Goal: Entertainment & Leisure: Consume media (video, audio)

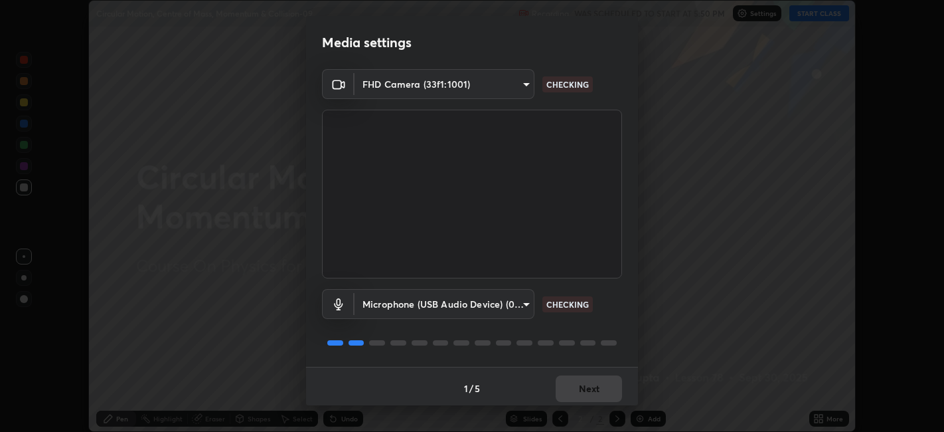
scroll to position [3, 0]
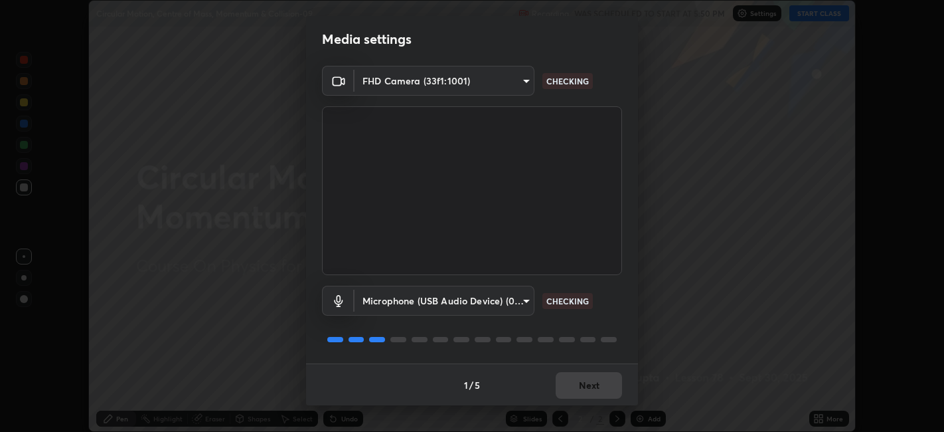
click at [570, 376] on div "1 / 5 Next" at bounding box center [472, 384] width 332 height 42
click at [574, 382] on div "1 / 5 Next" at bounding box center [472, 384] width 332 height 42
click at [574, 392] on div "1 / 5 Next" at bounding box center [472, 384] width 332 height 42
click at [575, 388] on div "1 / 5 Next" at bounding box center [472, 384] width 332 height 42
click at [576, 388] on div "1 / 5 Next" at bounding box center [472, 384] width 332 height 42
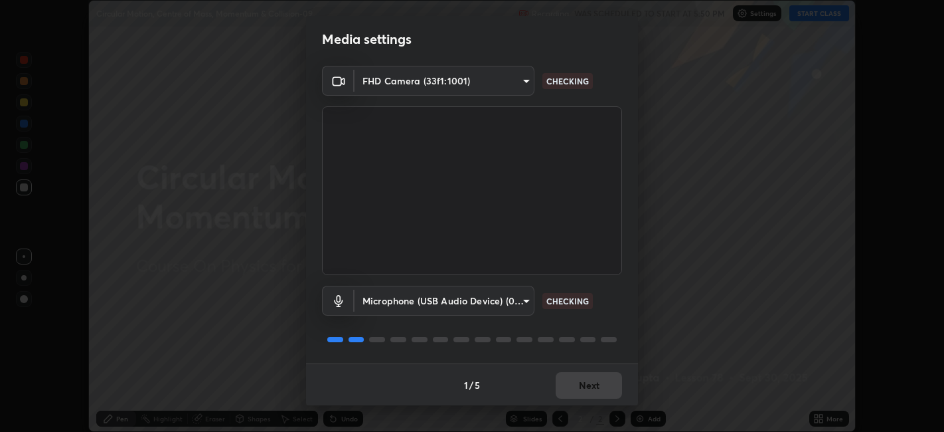
click at [576, 388] on div "1 / 5 Next" at bounding box center [472, 384] width 332 height 42
click at [576, 391] on div "1 / 5 Next" at bounding box center [472, 384] width 332 height 42
click at [576, 387] on div "1 / 5 Next" at bounding box center [472, 384] width 332 height 42
click at [576, 385] on div "1 / 5 Next" at bounding box center [472, 384] width 332 height 42
click at [579, 386] on button "Next" at bounding box center [589, 385] width 66 height 27
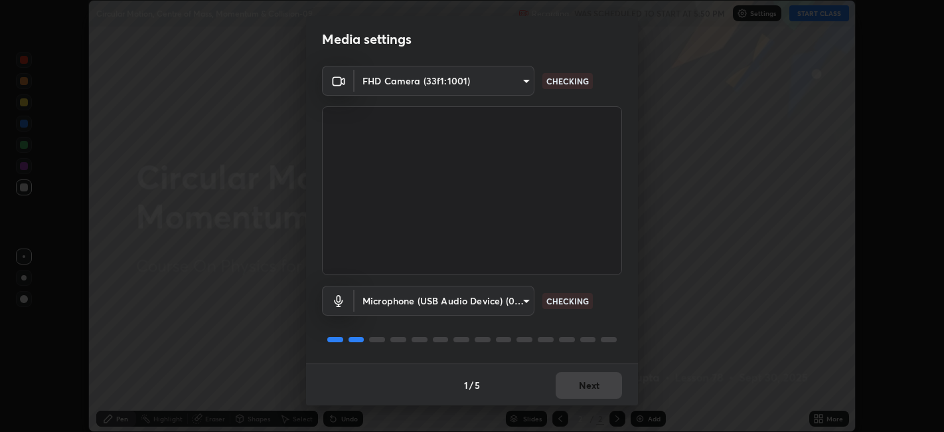
scroll to position [0, 0]
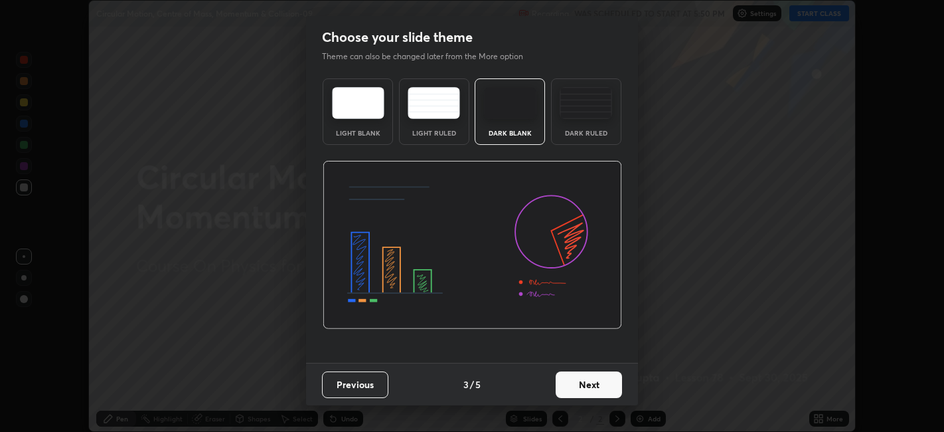
click at [586, 389] on button "Next" at bounding box center [589, 384] width 66 height 27
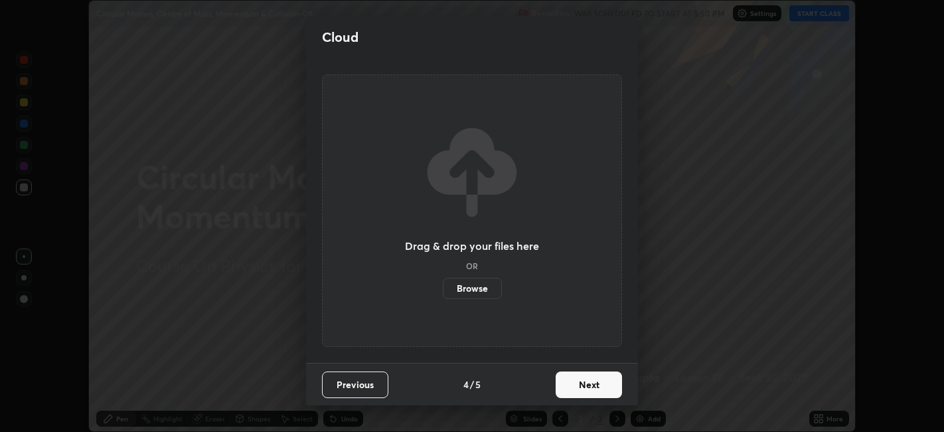
click at [587, 388] on button "Next" at bounding box center [589, 384] width 66 height 27
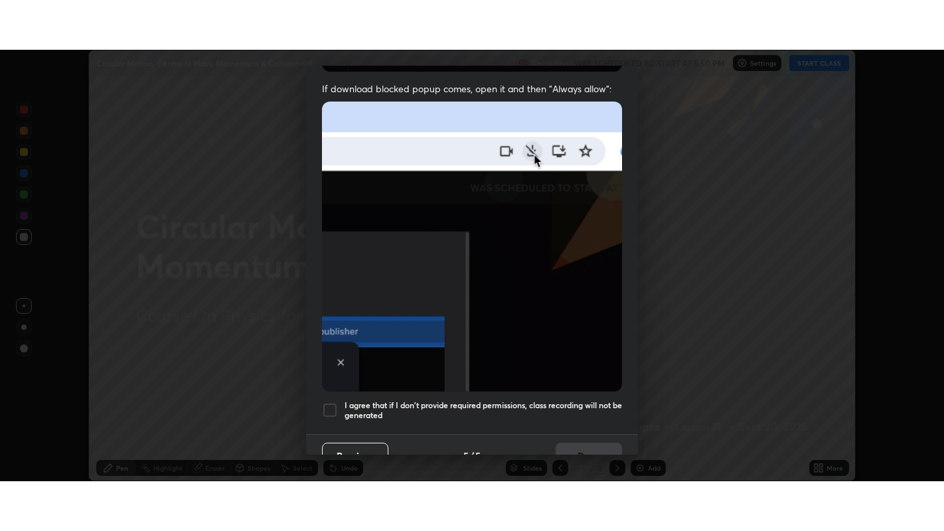
scroll to position [274, 0]
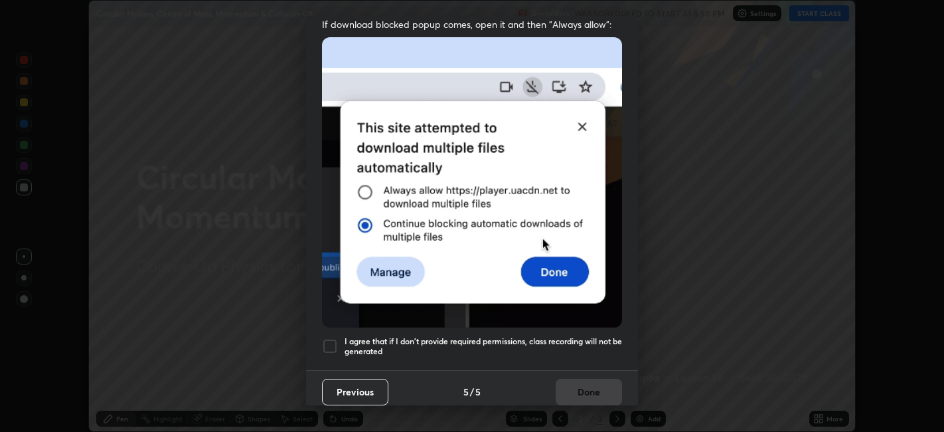
click at [529, 336] on h5 "I agree that if I don't provide required permissions, class recording will not …" at bounding box center [484, 346] width 278 height 21
click at [576, 387] on button "Done" at bounding box center [589, 392] width 66 height 27
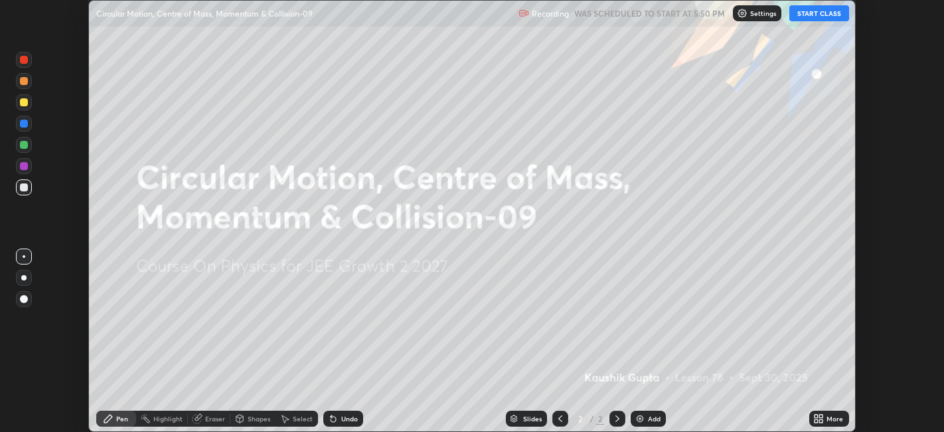
click at [817, 416] on icon at bounding box center [816, 415] width 3 height 3
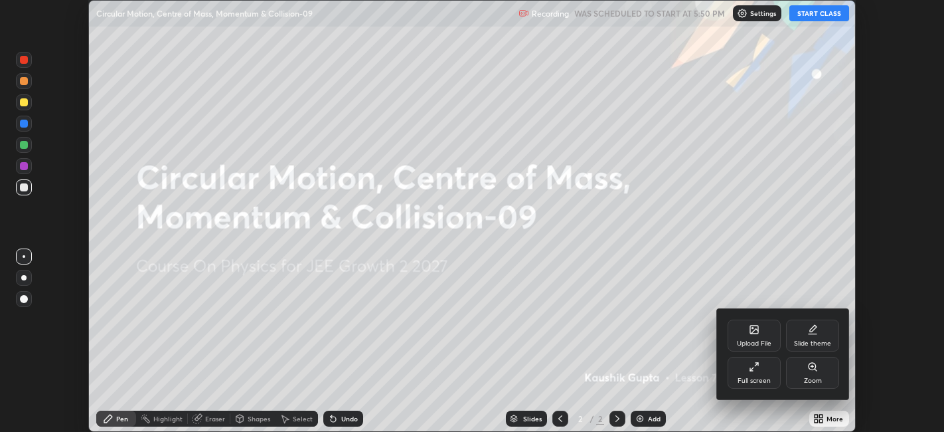
click at [756, 375] on div "Full screen" at bounding box center [754, 373] width 53 height 32
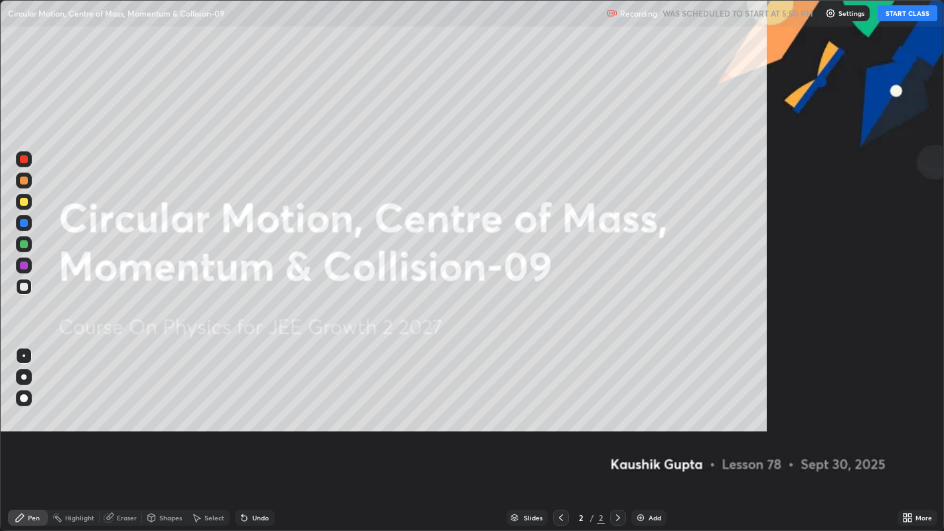
scroll to position [531, 944]
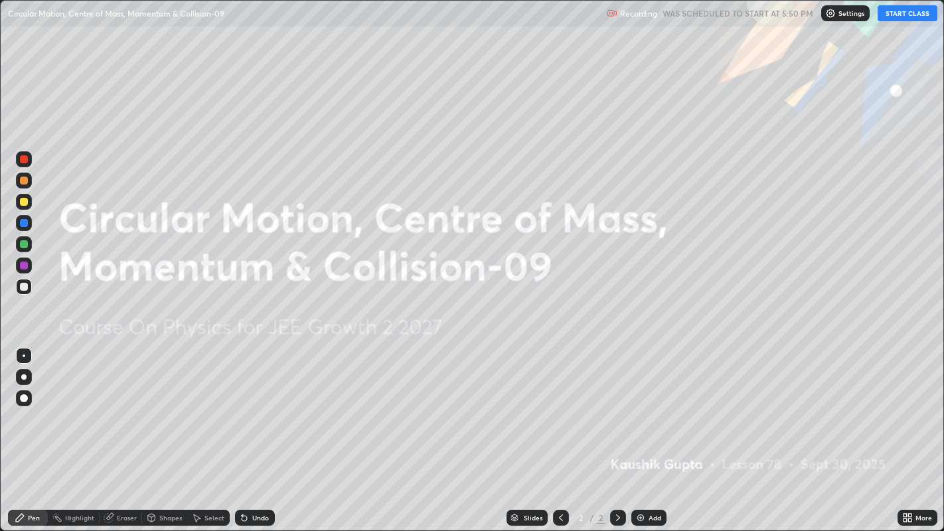
click at [909, 18] on button "START CLASS" at bounding box center [908, 13] width 60 height 16
click at [643, 431] on img at bounding box center [641, 518] width 11 height 11
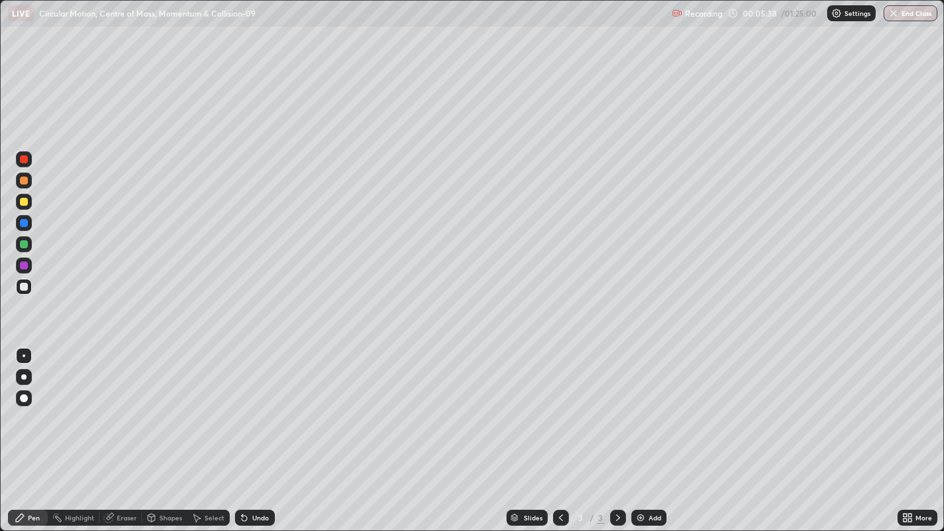
click at [22, 160] on div at bounding box center [24, 159] width 8 height 8
click at [24, 200] on div at bounding box center [24, 202] width 8 height 8
click at [252, 431] on div "Undo" at bounding box center [260, 518] width 17 height 7
click at [27, 181] on div at bounding box center [24, 181] width 8 height 8
click at [25, 244] on div at bounding box center [24, 244] width 8 height 8
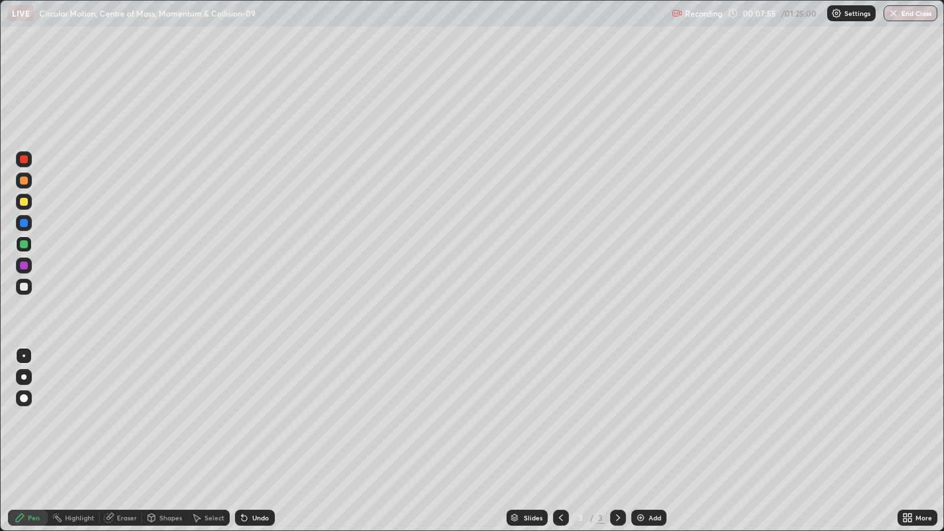
click at [21, 202] on div at bounding box center [24, 202] width 8 height 8
click at [27, 226] on div at bounding box center [24, 223] width 8 height 8
click at [253, 431] on div "Undo" at bounding box center [260, 518] width 17 height 7
click at [254, 431] on div "Undo" at bounding box center [260, 518] width 17 height 7
click at [249, 431] on div "Undo" at bounding box center [255, 518] width 40 height 16
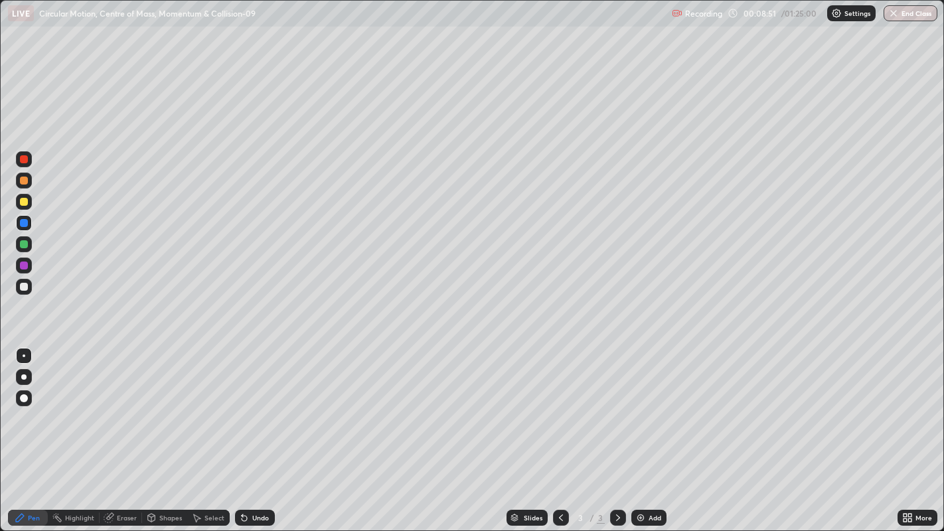
click at [252, 431] on div "Undo" at bounding box center [255, 518] width 40 height 16
click at [254, 431] on div "Undo" at bounding box center [255, 518] width 40 height 16
click at [255, 431] on div "Undo" at bounding box center [255, 518] width 40 height 16
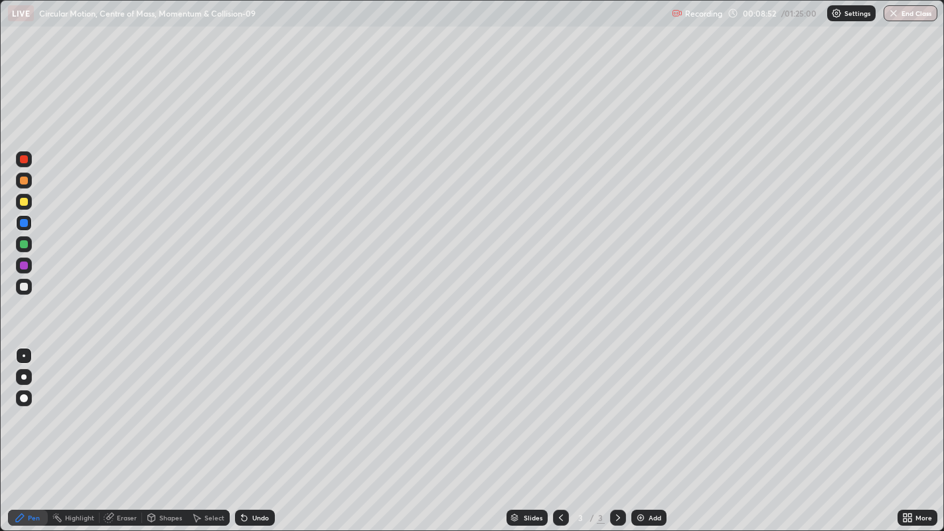
click at [252, 431] on div "Undo" at bounding box center [255, 518] width 40 height 16
click at [250, 431] on div "Undo" at bounding box center [255, 518] width 40 height 16
click at [657, 431] on div "Add" at bounding box center [649, 518] width 35 height 16
click at [23, 157] on div at bounding box center [24, 159] width 8 height 8
click at [121, 431] on div "Eraser" at bounding box center [127, 518] width 20 height 7
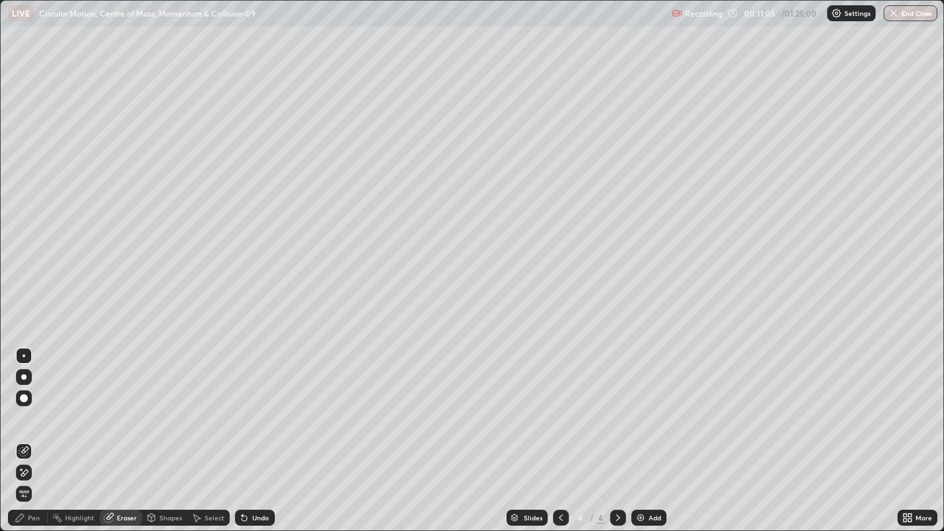
click at [27, 431] on div "Pen" at bounding box center [28, 518] width 40 height 16
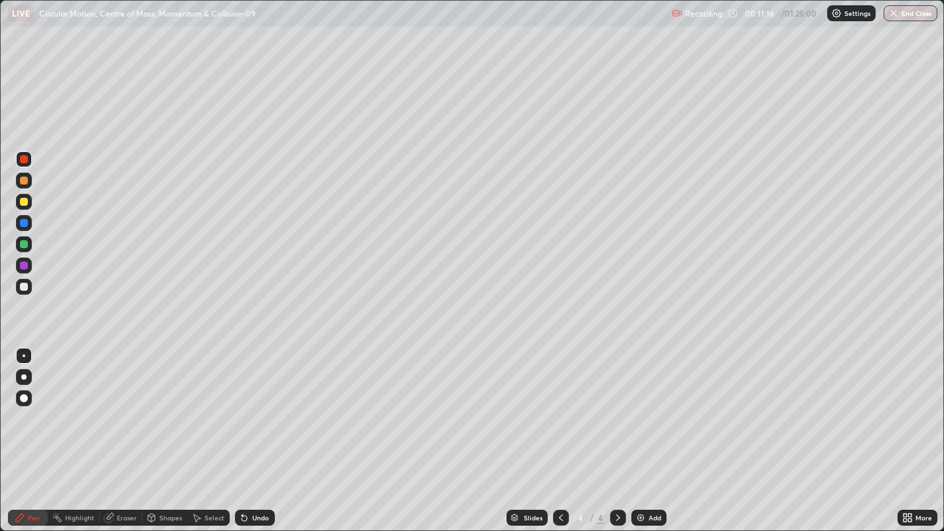
click at [23, 182] on div at bounding box center [24, 181] width 8 height 8
click at [25, 158] on div at bounding box center [24, 159] width 8 height 8
click at [242, 431] on icon at bounding box center [242, 515] width 1 height 1
click at [242, 431] on icon at bounding box center [244, 518] width 5 height 5
click at [244, 431] on icon at bounding box center [244, 518] width 5 height 5
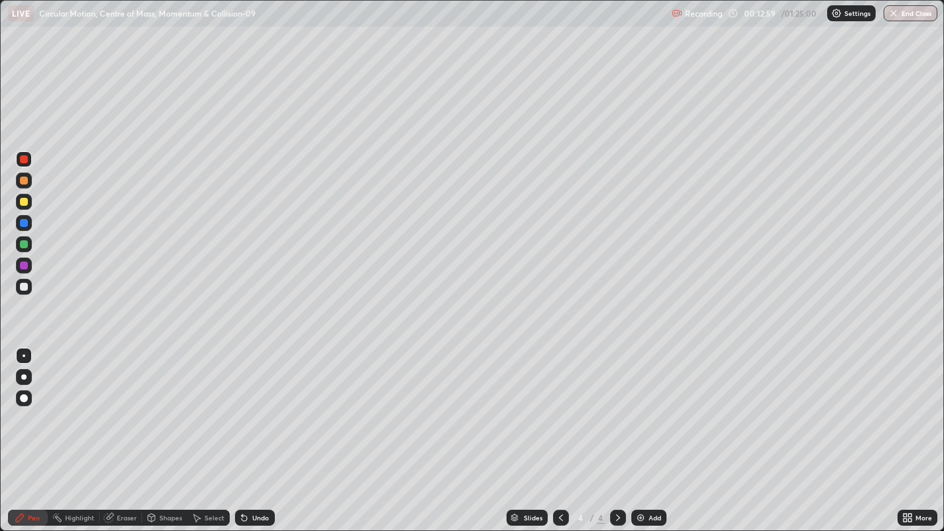
click at [647, 431] on div "Add" at bounding box center [649, 518] width 35 height 16
click at [25, 182] on div at bounding box center [24, 181] width 8 height 8
click at [24, 286] on div at bounding box center [24, 287] width 8 height 8
click at [160, 431] on div "Shapes" at bounding box center [164, 518] width 45 height 16
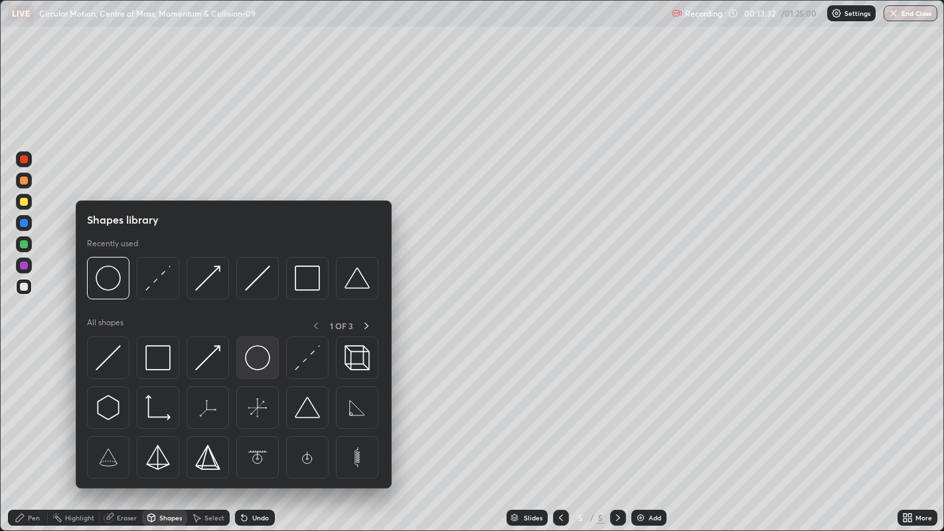
click at [251, 356] on img at bounding box center [257, 357] width 25 height 25
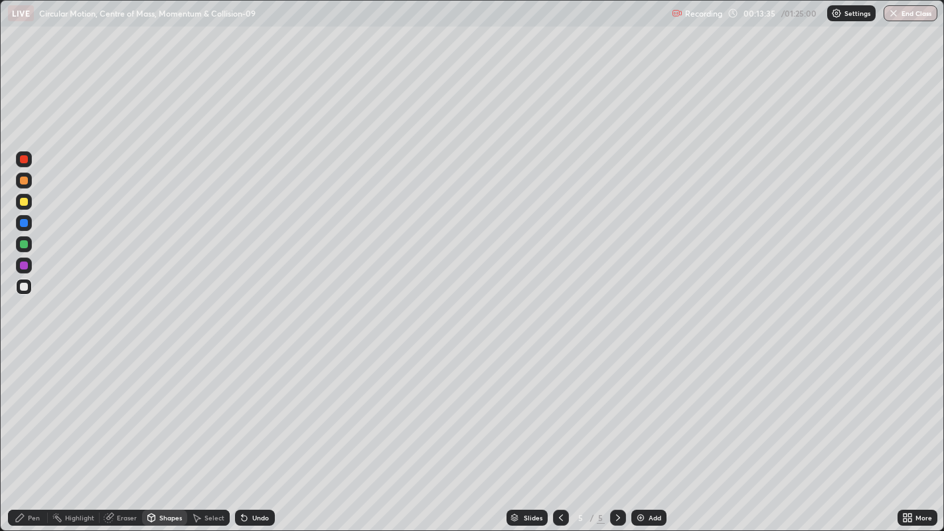
click at [173, 431] on div "Shapes" at bounding box center [164, 518] width 45 height 16
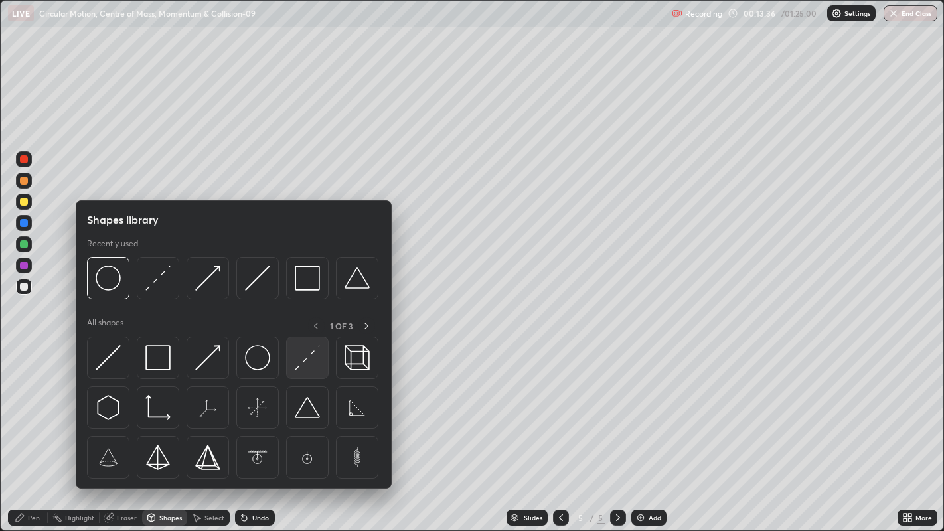
click at [297, 359] on img at bounding box center [307, 357] width 25 height 25
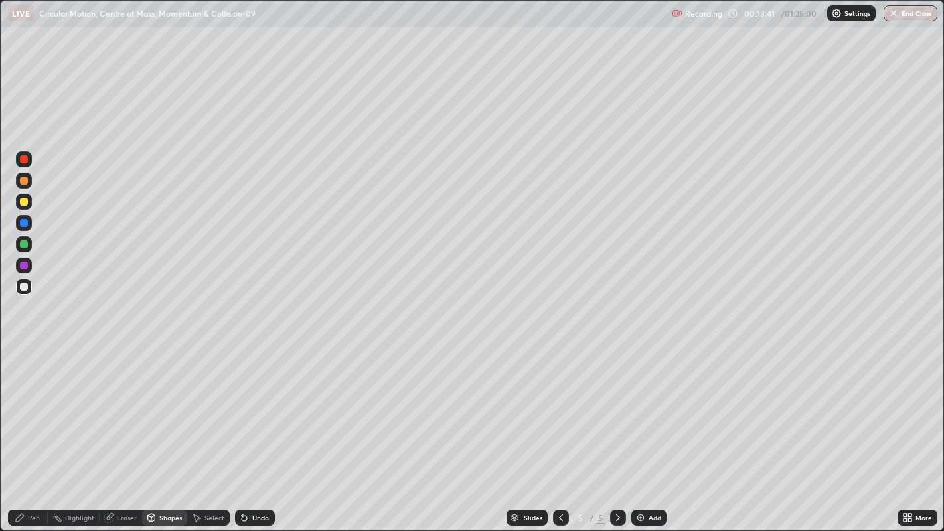
click at [261, 431] on div "Undo" at bounding box center [260, 518] width 17 height 7
click at [23, 431] on icon at bounding box center [20, 518] width 11 height 11
click at [27, 203] on div at bounding box center [24, 202] width 8 height 8
click at [264, 431] on div "Undo" at bounding box center [260, 518] width 17 height 7
click at [117, 431] on div "Eraser" at bounding box center [127, 518] width 20 height 7
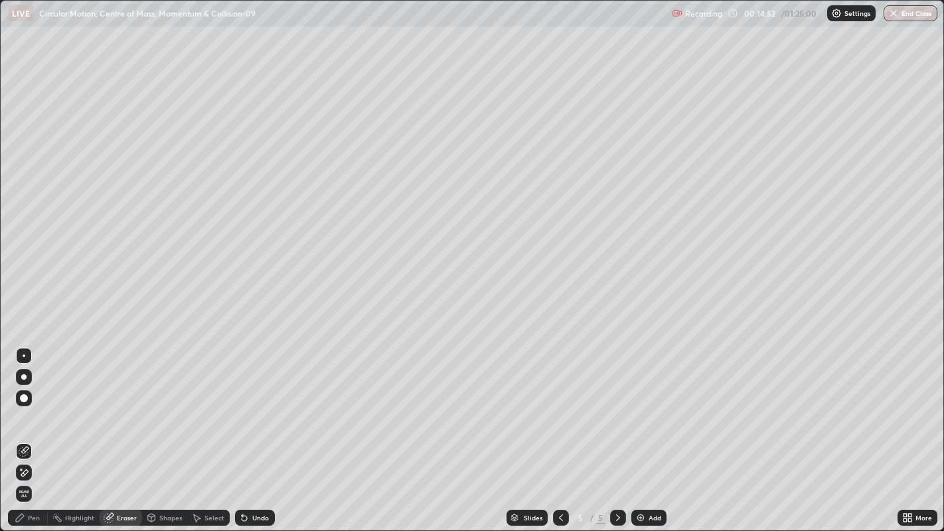
click at [30, 431] on div "Pen" at bounding box center [28, 518] width 40 height 16
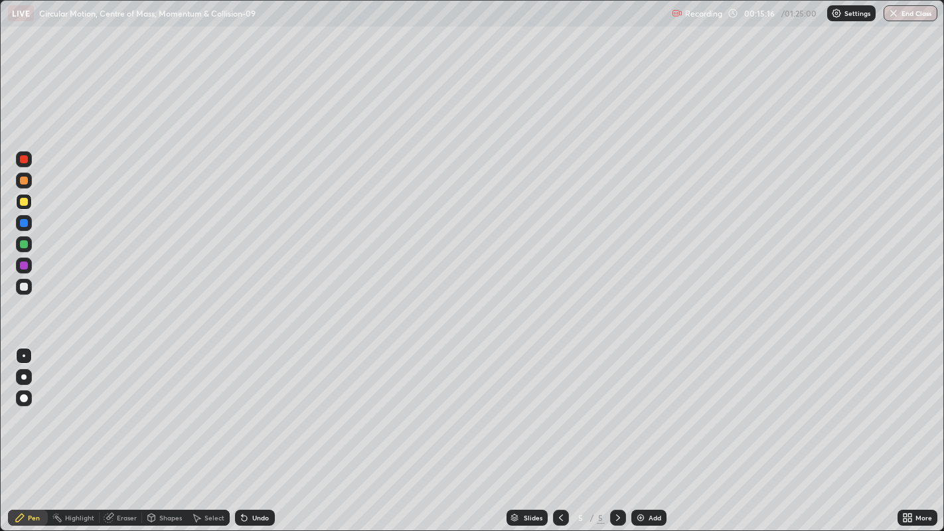
click at [262, 431] on div "Undo" at bounding box center [260, 518] width 17 height 7
click at [23, 181] on div at bounding box center [24, 181] width 8 height 8
click at [258, 431] on div "Undo" at bounding box center [260, 518] width 17 height 7
click at [260, 431] on div "Undo" at bounding box center [260, 518] width 17 height 7
click at [23, 160] on div at bounding box center [24, 159] width 8 height 8
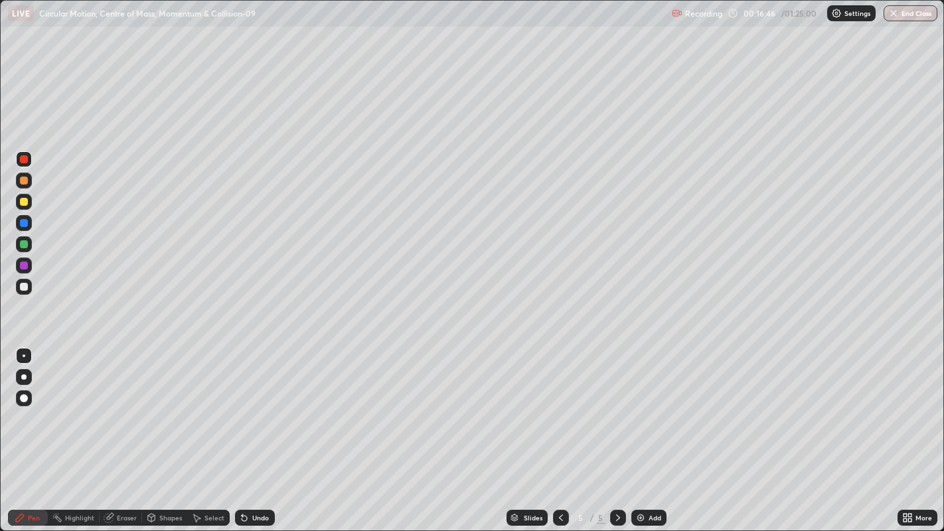
click at [121, 431] on div "Eraser" at bounding box center [127, 518] width 20 height 7
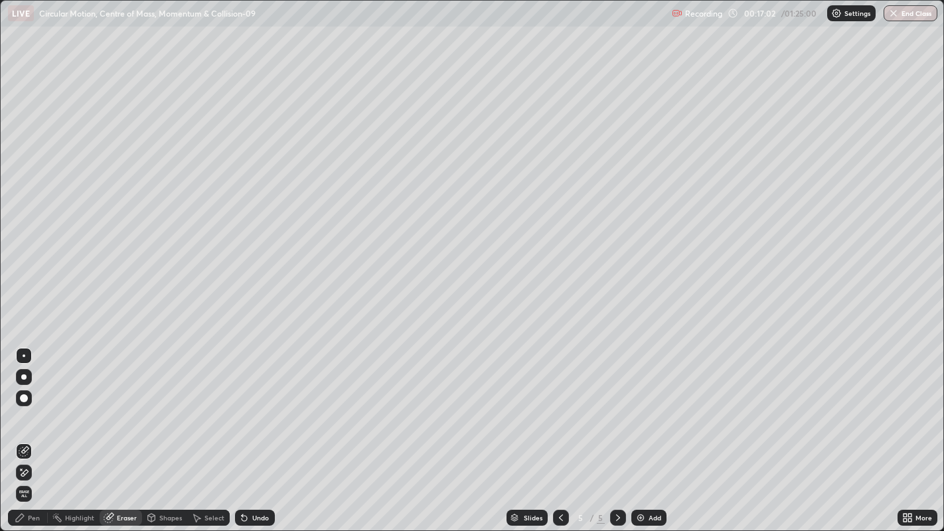
click at [29, 431] on div "Pen" at bounding box center [34, 518] width 12 height 7
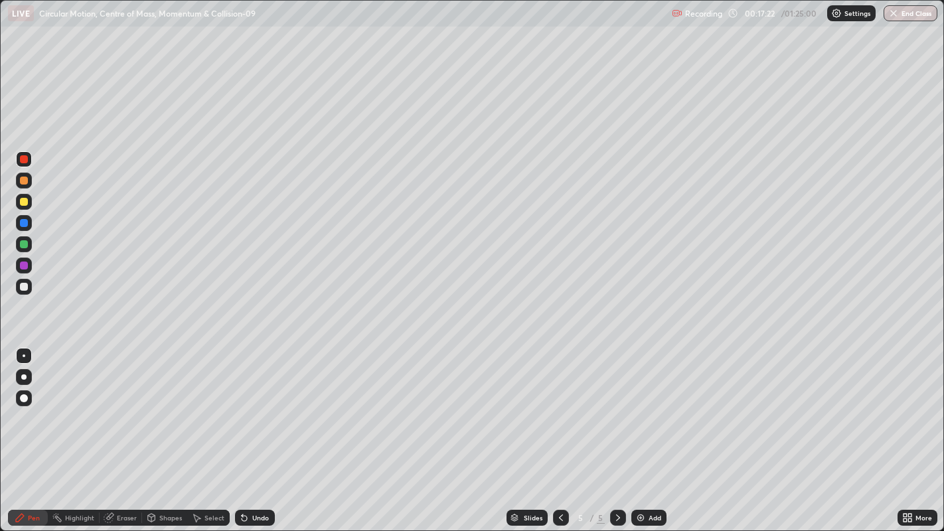
click at [258, 431] on div "Undo" at bounding box center [255, 518] width 40 height 16
click at [254, 431] on div "Undo" at bounding box center [255, 518] width 40 height 16
click at [252, 431] on div "Undo" at bounding box center [255, 518] width 40 height 16
click at [243, 431] on icon at bounding box center [244, 518] width 5 height 5
click at [242, 431] on icon at bounding box center [244, 518] width 5 height 5
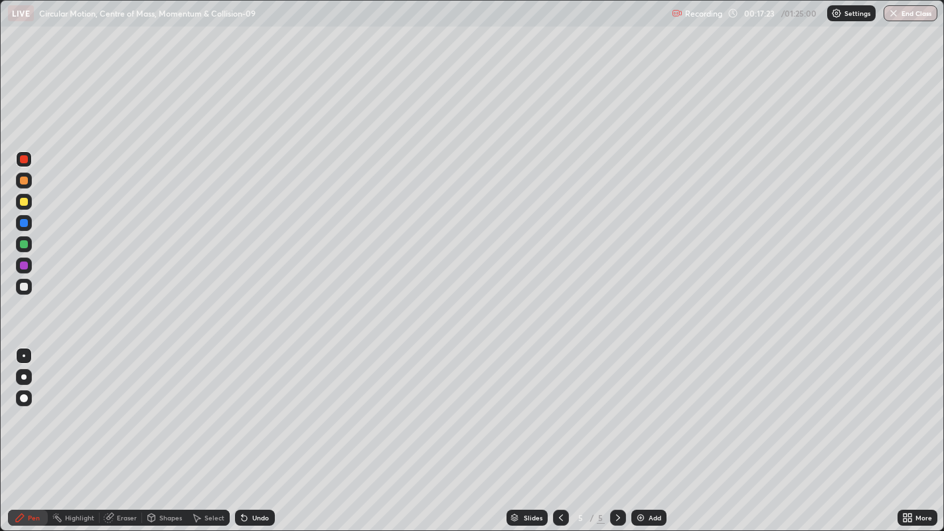
click at [245, 431] on icon at bounding box center [244, 518] width 11 height 11
click at [242, 431] on icon at bounding box center [244, 518] width 5 height 5
click at [246, 431] on icon at bounding box center [244, 518] width 5 height 5
click at [247, 431] on icon at bounding box center [244, 518] width 11 height 11
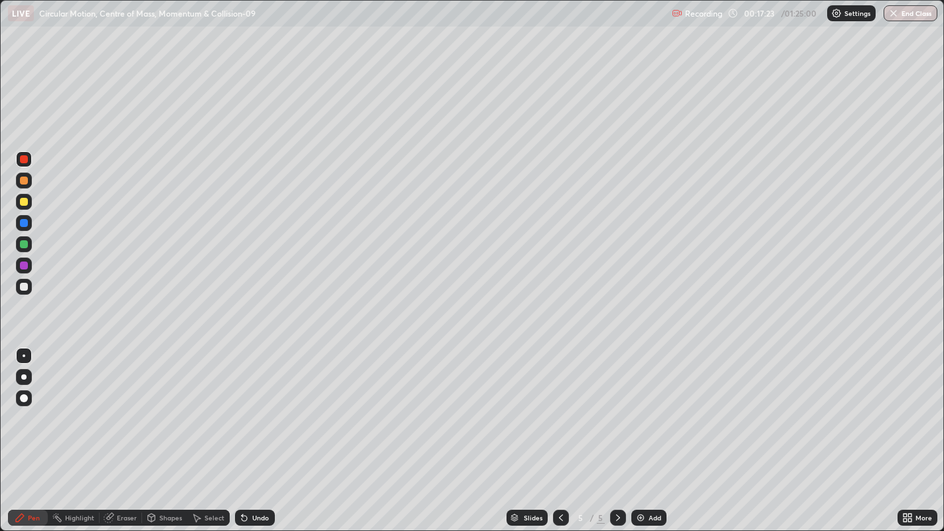
click at [242, 431] on icon at bounding box center [244, 518] width 5 height 5
click at [247, 431] on icon at bounding box center [244, 518] width 11 height 11
click at [248, 431] on icon at bounding box center [244, 518] width 11 height 11
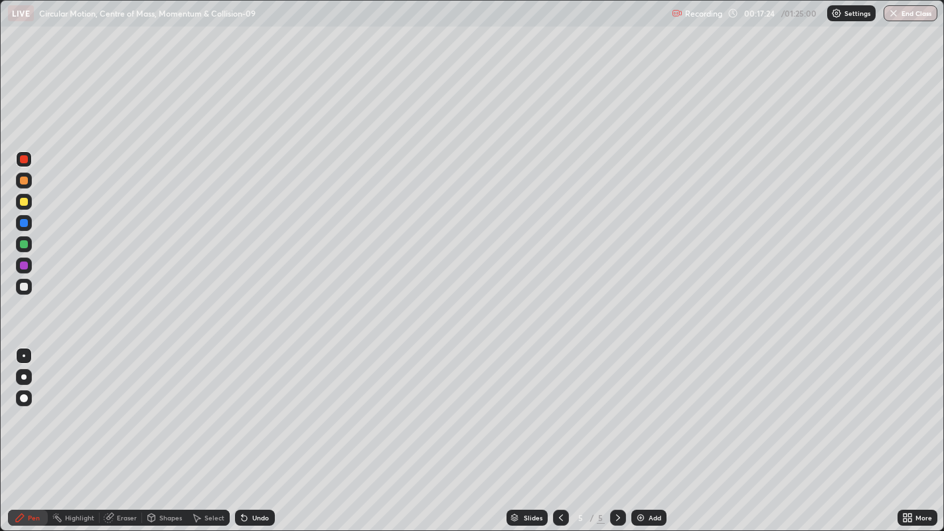
click at [242, 431] on icon at bounding box center [242, 515] width 1 height 1
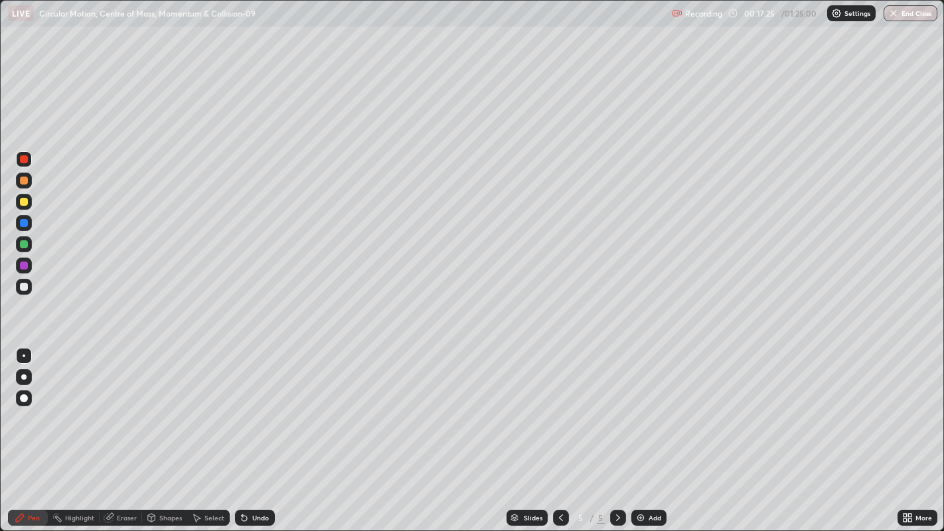
click at [240, 431] on icon at bounding box center [244, 518] width 11 height 11
click at [242, 431] on icon at bounding box center [242, 515] width 1 height 1
click at [240, 431] on icon at bounding box center [244, 518] width 11 height 11
click at [244, 431] on div "Undo" at bounding box center [255, 518] width 40 height 16
click at [242, 431] on icon at bounding box center [242, 515] width 1 height 1
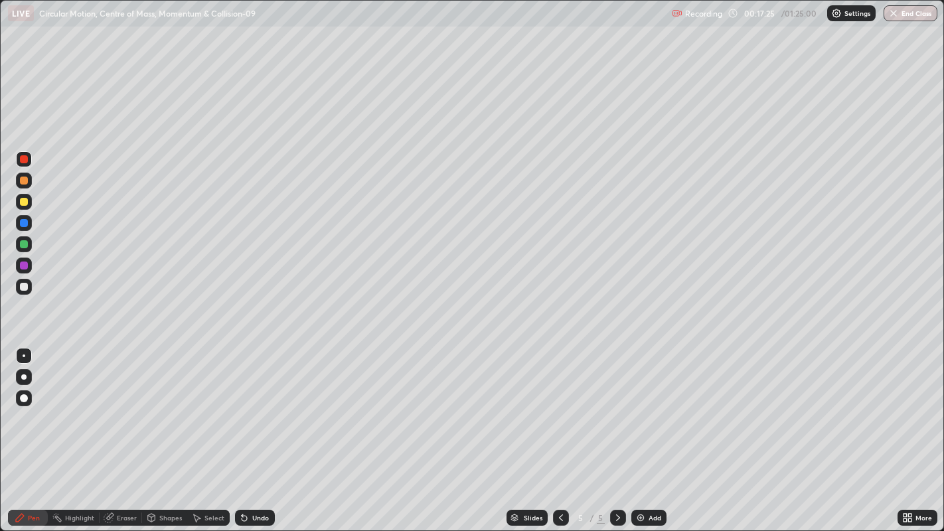
click at [245, 431] on icon at bounding box center [244, 518] width 11 height 11
click at [240, 431] on icon at bounding box center [244, 518] width 11 height 11
click at [242, 431] on icon at bounding box center [242, 515] width 1 height 1
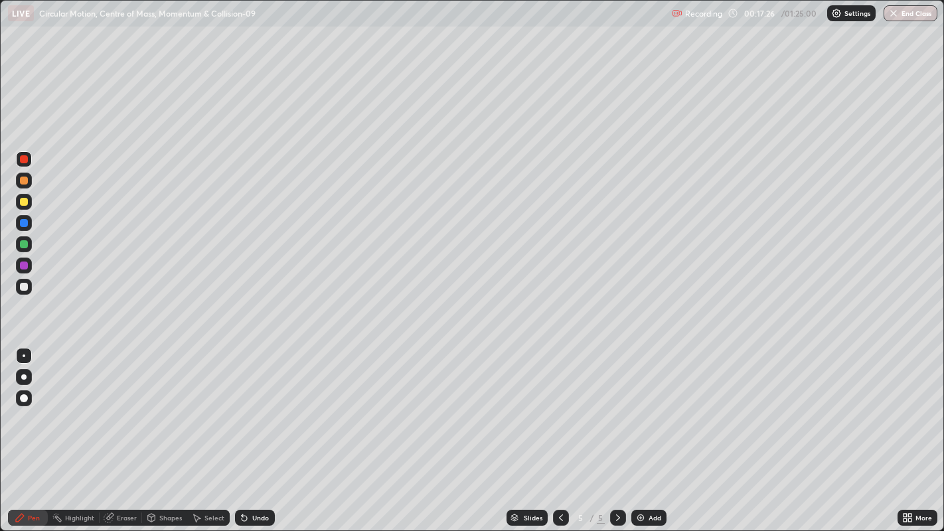
click at [246, 431] on div "Undo" at bounding box center [255, 518] width 40 height 16
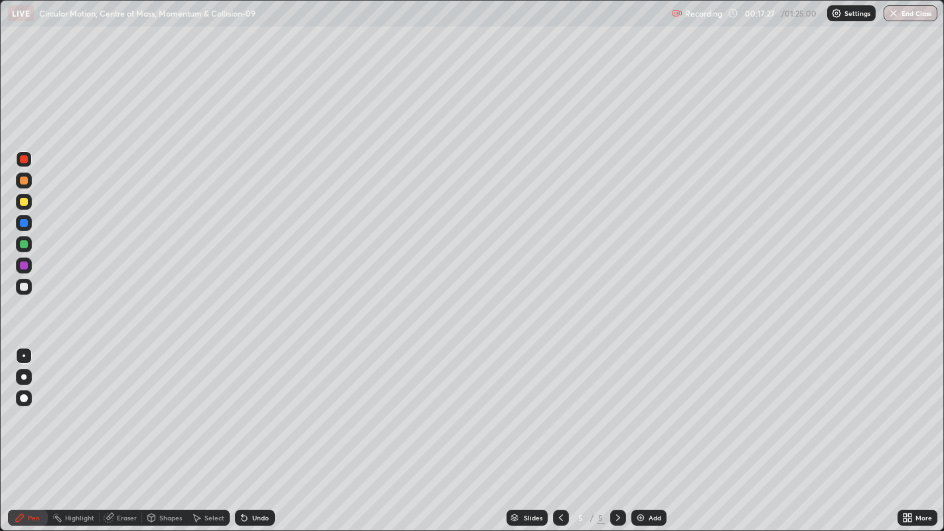
click at [246, 431] on div "Undo" at bounding box center [255, 518] width 40 height 16
click at [245, 431] on div "Undo" at bounding box center [255, 518] width 40 height 16
click at [242, 431] on icon at bounding box center [242, 515] width 1 height 1
click at [244, 431] on div "Undo" at bounding box center [255, 518] width 40 height 16
click at [242, 431] on div "Undo" at bounding box center [255, 518] width 40 height 16
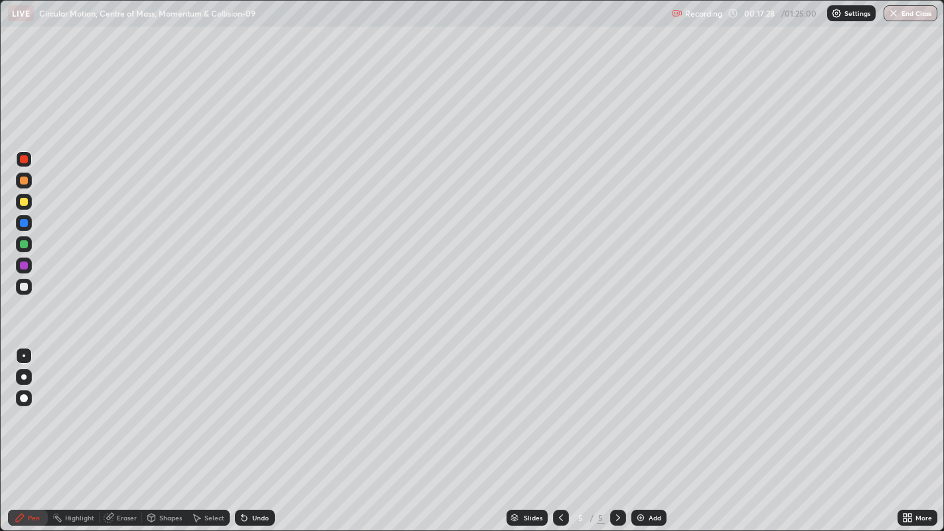
click at [241, 431] on div "Undo" at bounding box center [252, 518] width 45 height 27
click at [242, 431] on icon at bounding box center [242, 515] width 1 height 1
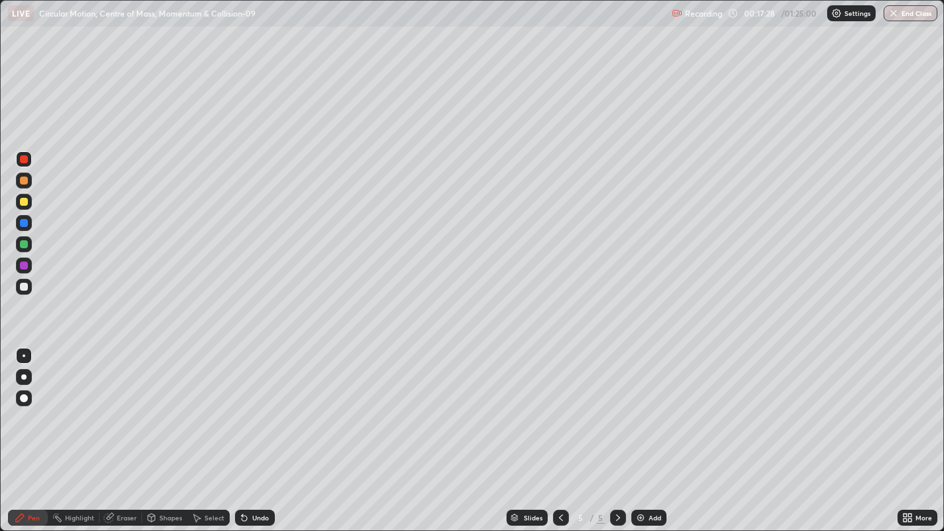
click at [242, 431] on icon at bounding box center [242, 515] width 1 height 1
click at [240, 431] on icon at bounding box center [244, 518] width 11 height 11
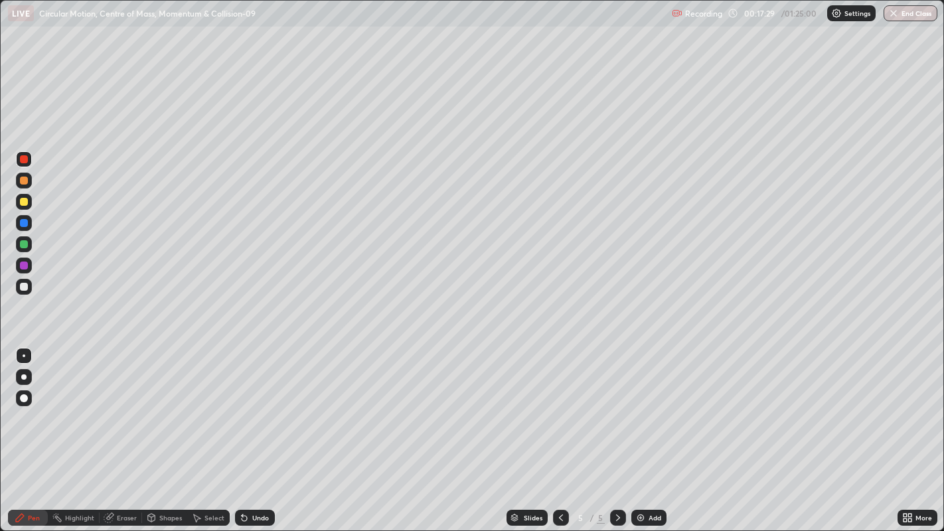
click at [242, 431] on icon at bounding box center [242, 515] width 1 height 1
click at [240, 431] on icon at bounding box center [244, 518] width 11 height 11
click at [238, 431] on div "Undo" at bounding box center [252, 518] width 45 height 27
click at [240, 431] on icon at bounding box center [244, 518] width 11 height 11
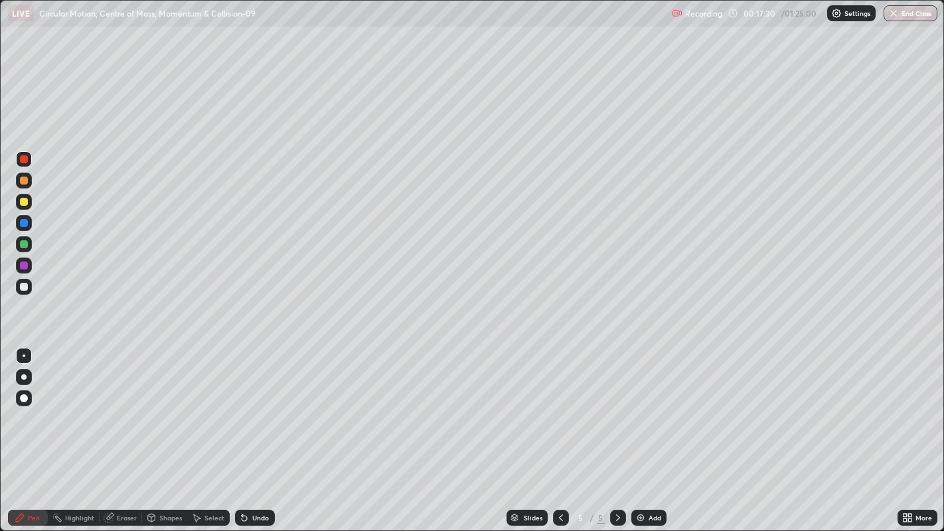
click at [240, 431] on icon at bounding box center [244, 518] width 11 height 11
click at [239, 431] on div "Undo" at bounding box center [255, 518] width 40 height 16
click at [238, 431] on div "Undo" at bounding box center [255, 518] width 40 height 16
click at [236, 431] on div "Undo" at bounding box center [252, 518] width 45 height 27
click at [240, 431] on icon at bounding box center [244, 518] width 11 height 11
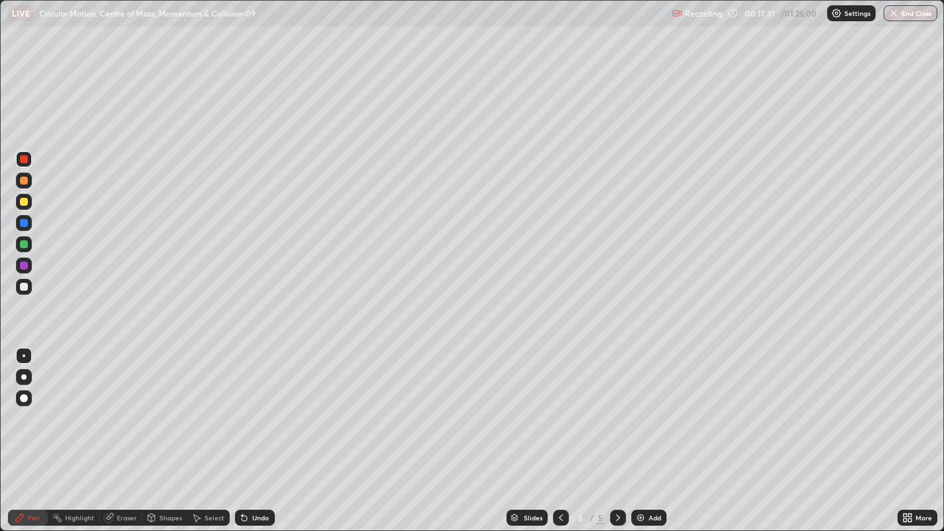
click at [237, 431] on div "Undo" at bounding box center [252, 518] width 45 height 27
click at [236, 431] on div "Undo" at bounding box center [252, 518] width 45 height 27
click at [238, 431] on div "Undo" at bounding box center [252, 518] width 45 height 27
click at [240, 431] on div "Undo" at bounding box center [255, 518] width 40 height 16
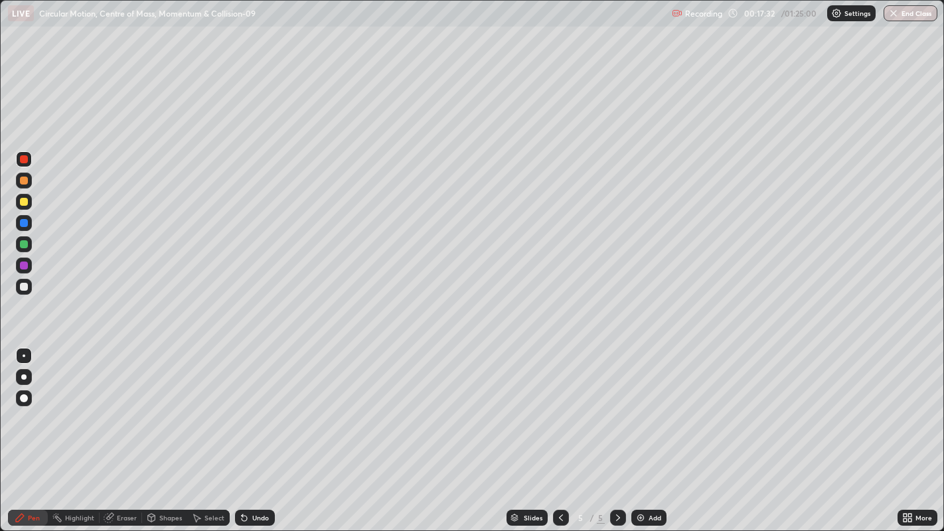
click at [236, 431] on div "Undo" at bounding box center [252, 518] width 45 height 27
click at [239, 431] on div "Undo" at bounding box center [255, 518] width 40 height 16
click at [240, 431] on div "Undo" at bounding box center [255, 518] width 40 height 16
click at [236, 431] on div "Undo" at bounding box center [252, 518] width 45 height 27
click at [24, 202] on div at bounding box center [24, 202] width 8 height 8
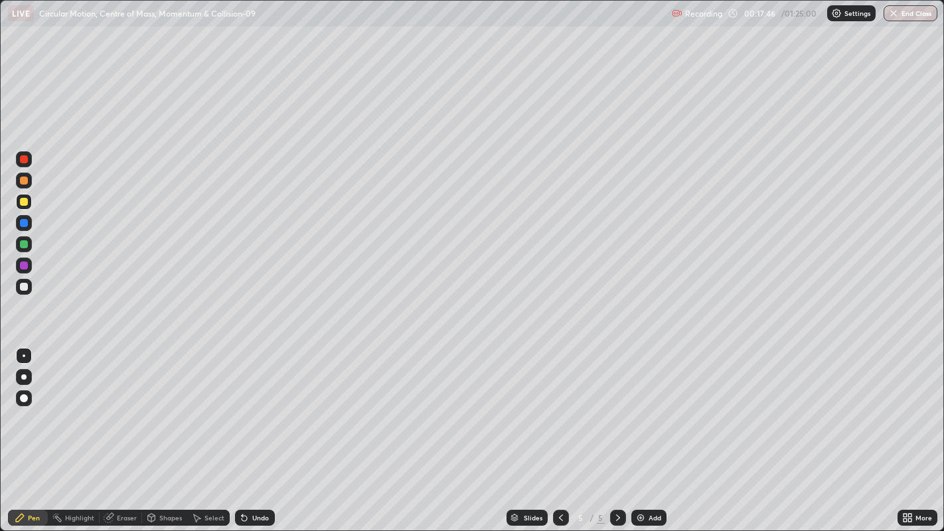
click at [23, 181] on div at bounding box center [24, 181] width 8 height 8
click at [23, 267] on div at bounding box center [24, 266] width 8 height 8
click at [254, 431] on div "Undo" at bounding box center [260, 518] width 17 height 7
click at [252, 431] on div "Undo" at bounding box center [260, 518] width 17 height 7
click at [254, 431] on div "Undo" at bounding box center [260, 518] width 17 height 7
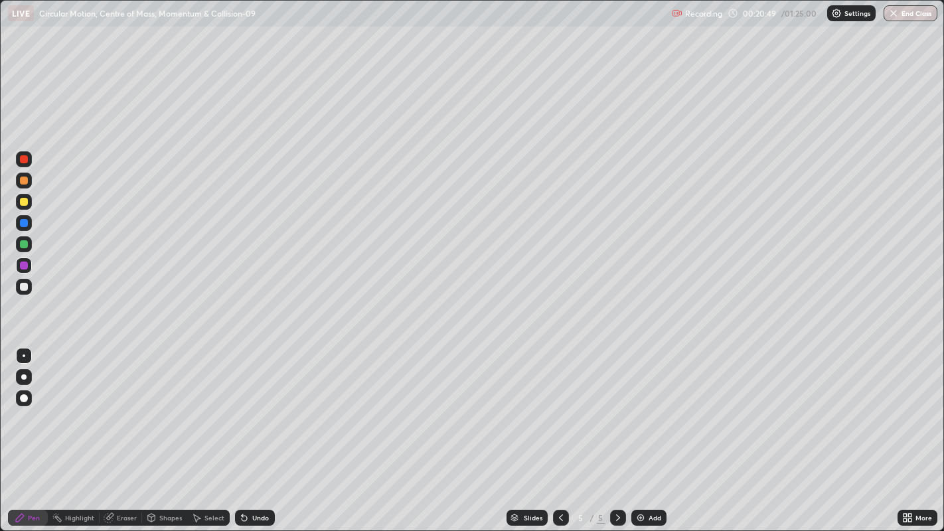
click at [29, 164] on div at bounding box center [24, 159] width 16 height 16
click at [258, 431] on div "Undo" at bounding box center [260, 518] width 17 height 7
click at [254, 431] on div "Undo" at bounding box center [260, 518] width 17 height 7
click at [27, 226] on div at bounding box center [24, 223] width 8 height 8
click at [25, 198] on div at bounding box center [24, 202] width 8 height 8
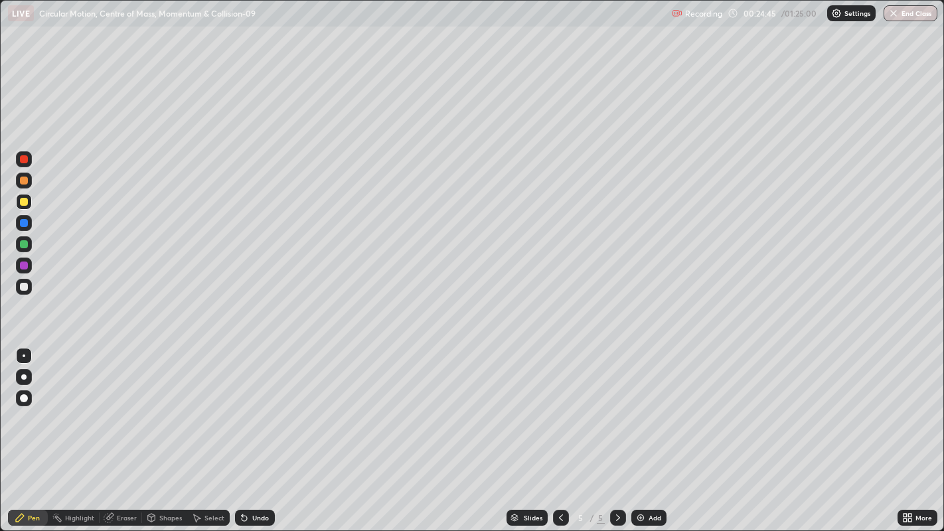
click at [26, 226] on div at bounding box center [24, 223] width 16 height 16
click at [25, 245] on div at bounding box center [24, 244] width 8 height 8
click at [127, 431] on div "Eraser" at bounding box center [127, 518] width 20 height 7
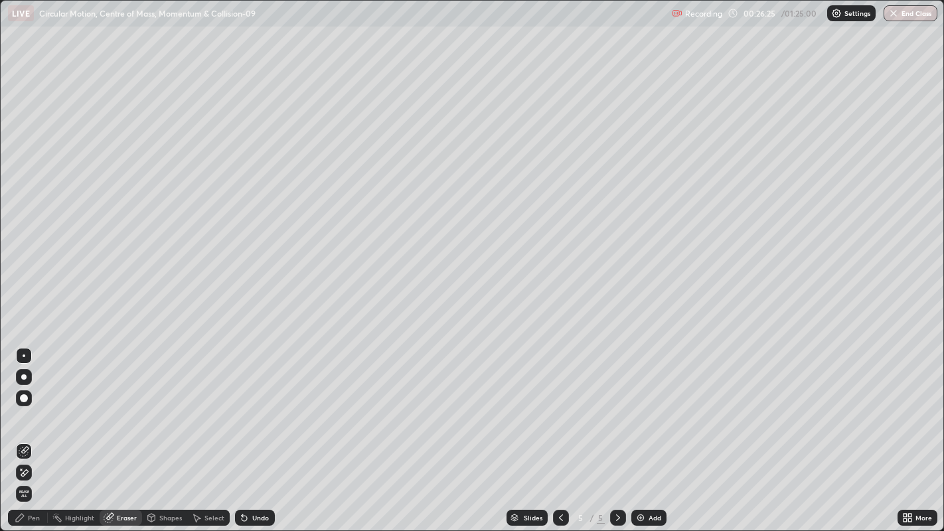
click at [42, 431] on div "Pen" at bounding box center [28, 518] width 40 height 16
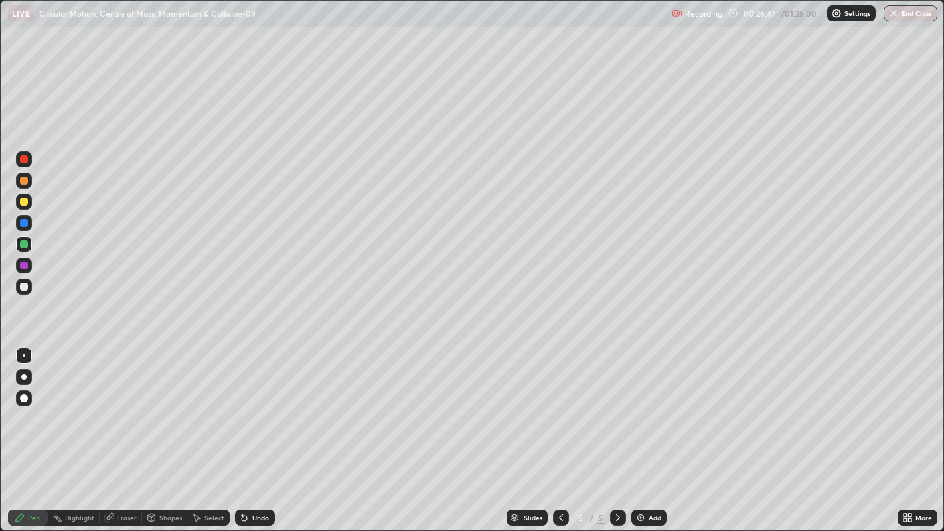
click at [123, 431] on div "Eraser" at bounding box center [127, 518] width 20 height 7
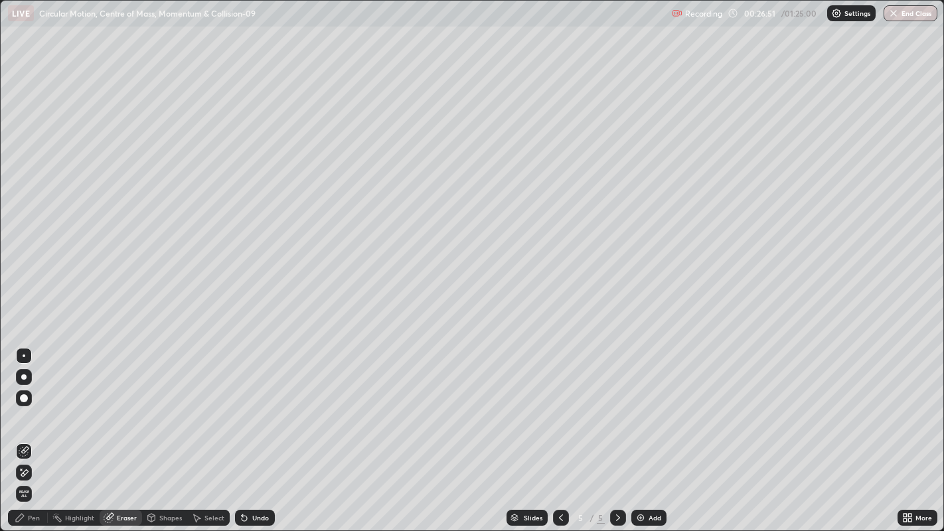
click at [41, 431] on div "Pen" at bounding box center [28, 518] width 40 height 16
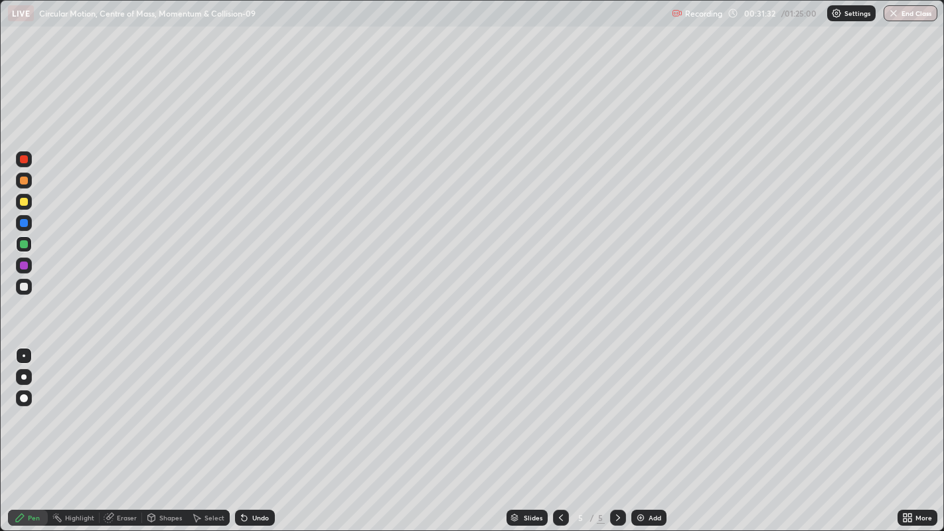
click at [649, 431] on div "Add" at bounding box center [649, 518] width 35 height 16
click at [23, 160] on div at bounding box center [24, 159] width 8 height 8
click at [561, 431] on div at bounding box center [561, 518] width 16 height 16
click at [242, 431] on icon at bounding box center [244, 518] width 5 height 5
click at [261, 431] on div "Undo" at bounding box center [255, 518] width 40 height 16
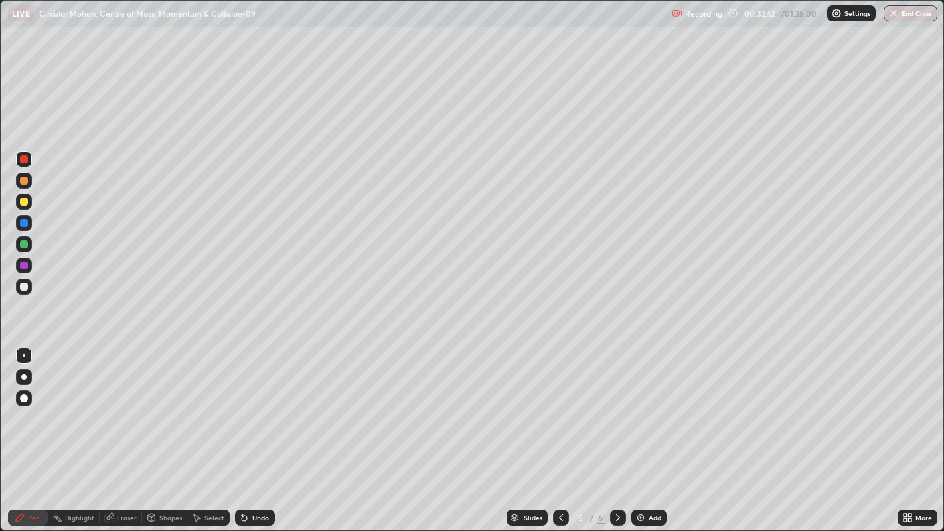
click at [21, 226] on div at bounding box center [24, 223] width 8 height 8
click at [264, 431] on div "Undo" at bounding box center [255, 518] width 40 height 16
click at [659, 431] on div "Add" at bounding box center [649, 518] width 35 height 16
click at [22, 200] on div at bounding box center [24, 202] width 8 height 8
click at [28, 286] on div at bounding box center [24, 287] width 16 height 16
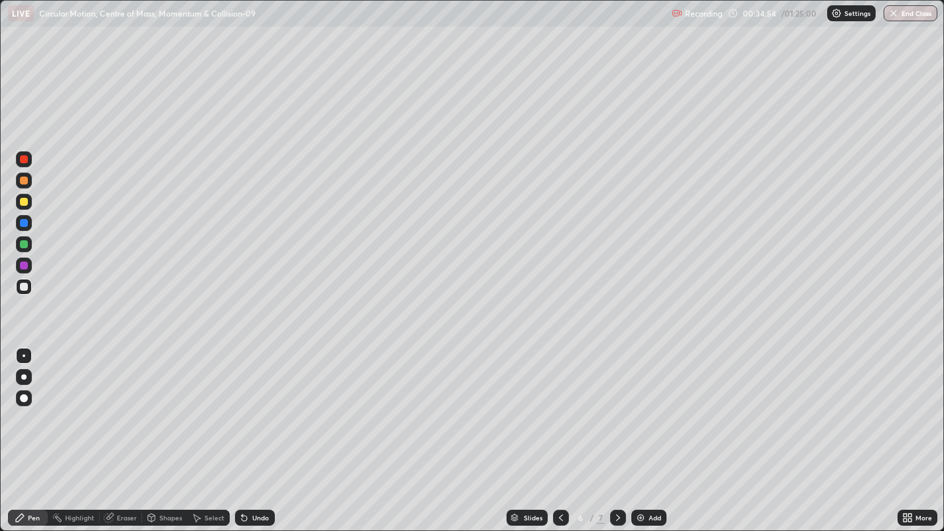
click at [260, 431] on div "Undo" at bounding box center [260, 518] width 17 height 7
click at [259, 431] on div "Undo" at bounding box center [260, 518] width 17 height 7
click at [261, 431] on div "Undo" at bounding box center [260, 518] width 17 height 7
click at [265, 431] on div "Undo" at bounding box center [260, 518] width 17 height 7
click at [26, 247] on div at bounding box center [24, 244] width 8 height 8
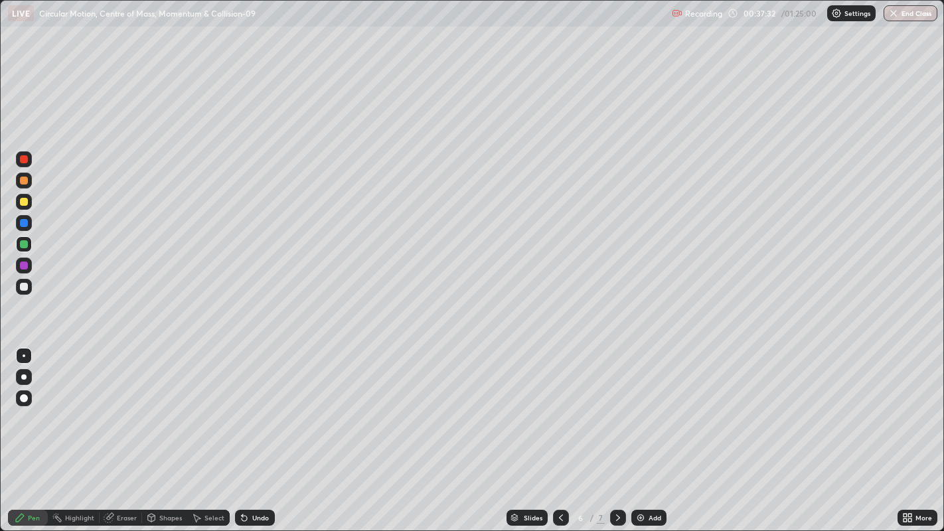
click at [559, 431] on icon at bounding box center [561, 518] width 11 height 11
click at [620, 431] on icon at bounding box center [618, 518] width 11 height 11
click at [659, 431] on div "Add" at bounding box center [655, 518] width 13 height 7
click at [27, 181] on div at bounding box center [24, 181] width 8 height 8
click at [260, 431] on div "Undo" at bounding box center [260, 518] width 17 height 7
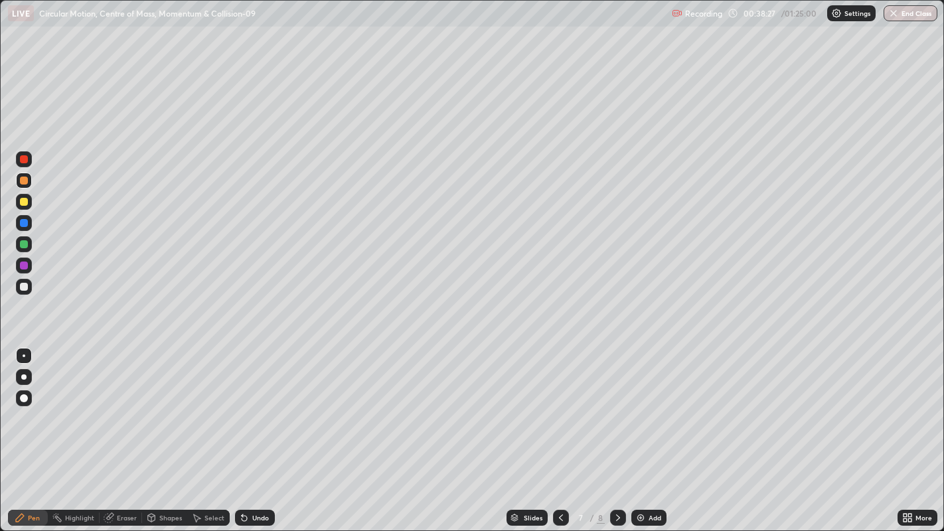
click at [260, 431] on div "Undo" at bounding box center [260, 518] width 17 height 7
click at [259, 431] on div "Undo" at bounding box center [260, 518] width 17 height 7
click at [559, 431] on icon at bounding box center [561, 518] width 11 height 11
click at [562, 431] on div at bounding box center [561, 518] width 16 height 16
click at [756, 431] on div "Slides 5 / 8 Add" at bounding box center [586, 518] width 623 height 27
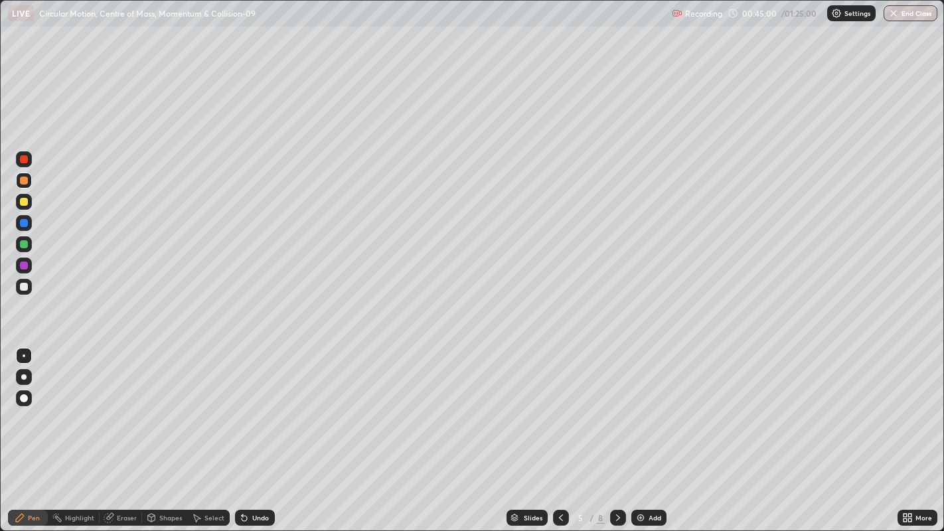
click at [616, 431] on icon at bounding box center [618, 518] width 11 height 11
click at [618, 431] on icon at bounding box center [618, 518] width 11 height 11
click at [23, 244] on div at bounding box center [24, 244] width 8 height 8
click at [23, 160] on div at bounding box center [24, 159] width 8 height 8
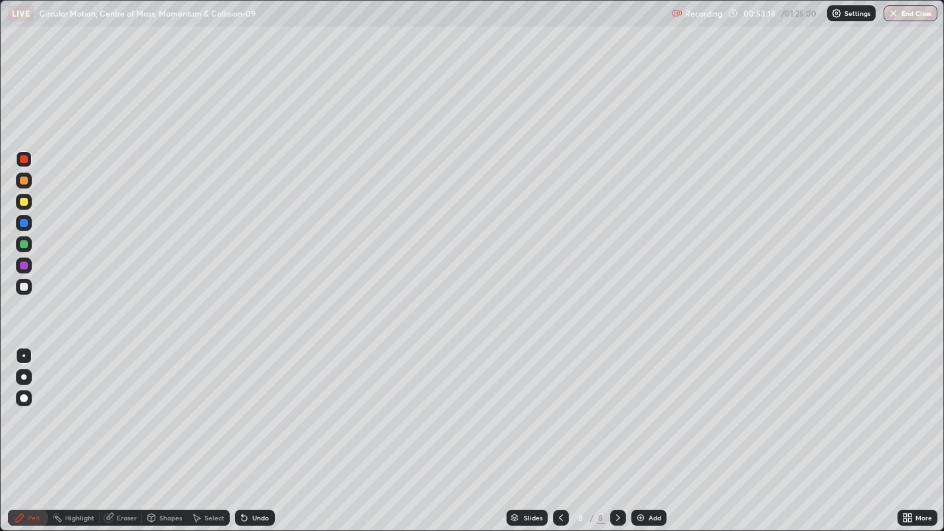
click at [245, 431] on icon at bounding box center [244, 518] width 5 height 5
click at [248, 431] on div "Undo" at bounding box center [255, 518] width 40 height 16
click at [22, 226] on div at bounding box center [24, 223] width 8 height 8
click at [253, 431] on div "Undo" at bounding box center [260, 518] width 17 height 7
click at [254, 431] on div "Undo" at bounding box center [260, 518] width 17 height 7
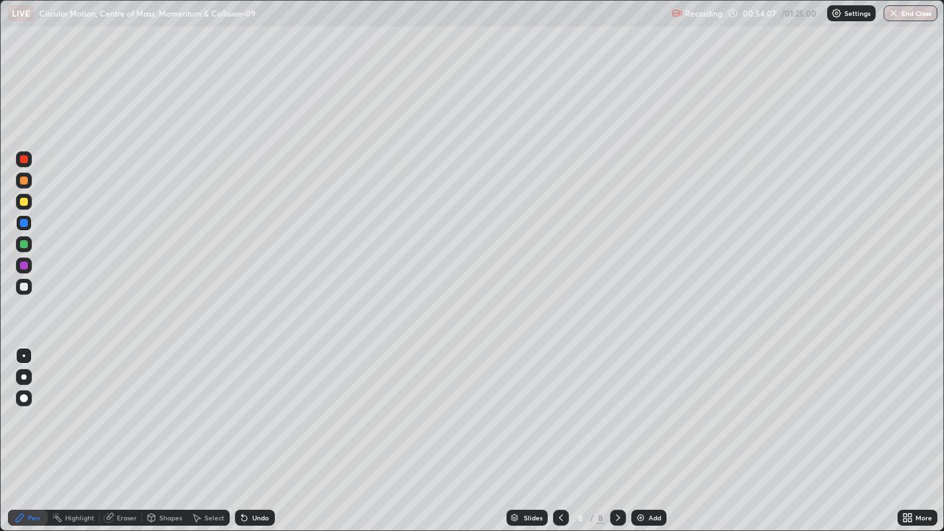
click at [254, 431] on div "Undo" at bounding box center [260, 518] width 17 height 7
click at [254, 431] on div "Undo" at bounding box center [255, 518] width 40 height 16
click at [250, 431] on div "Undo" at bounding box center [255, 518] width 40 height 16
click at [252, 431] on div "Undo" at bounding box center [255, 518] width 40 height 16
click at [265, 431] on div "Undo" at bounding box center [260, 518] width 17 height 7
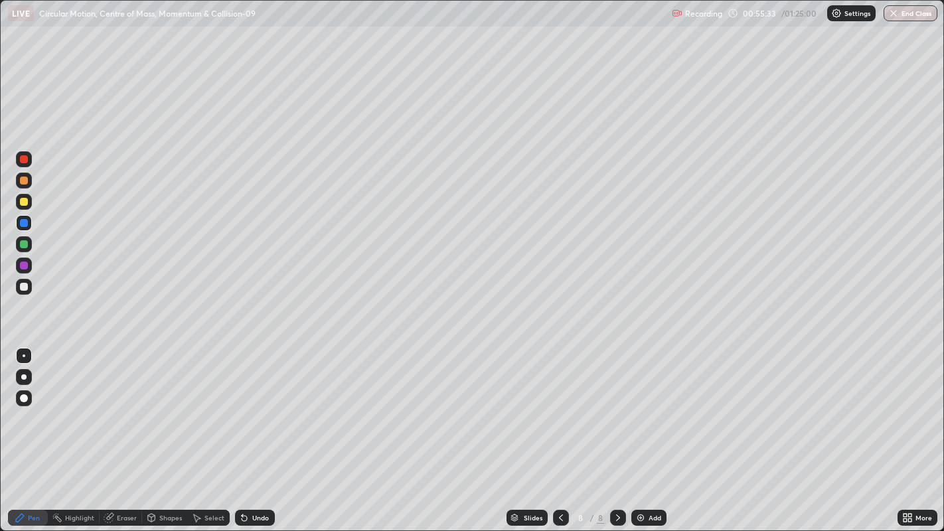
click at [27, 205] on div at bounding box center [24, 202] width 16 height 16
click at [260, 431] on div "Undo" at bounding box center [255, 518] width 40 height 16
click at [262, 431] on div "Undo" at bounding box center [255, 518] width 40 height 16
click at [260, 431] on div "Undo" at bounding box center [260, 518] width 17 height 7
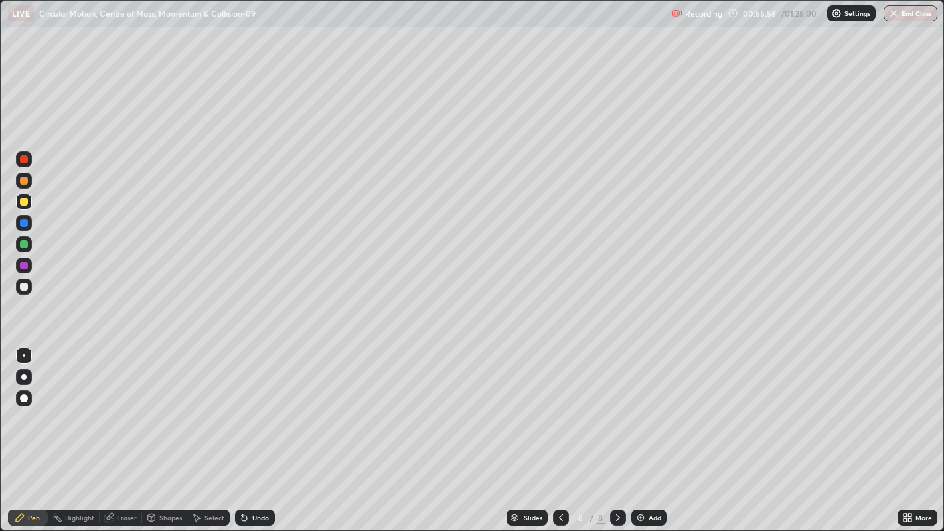
click at [262, 431] on div "Undo" at bounding box center [255, 518] width 40 height 16
click at [260, 431] on div "Undo" at bounding box center [255, 518] width 40 height 16
click at [24, 244] on div at bounding box center [24, 244] width 8 height 8
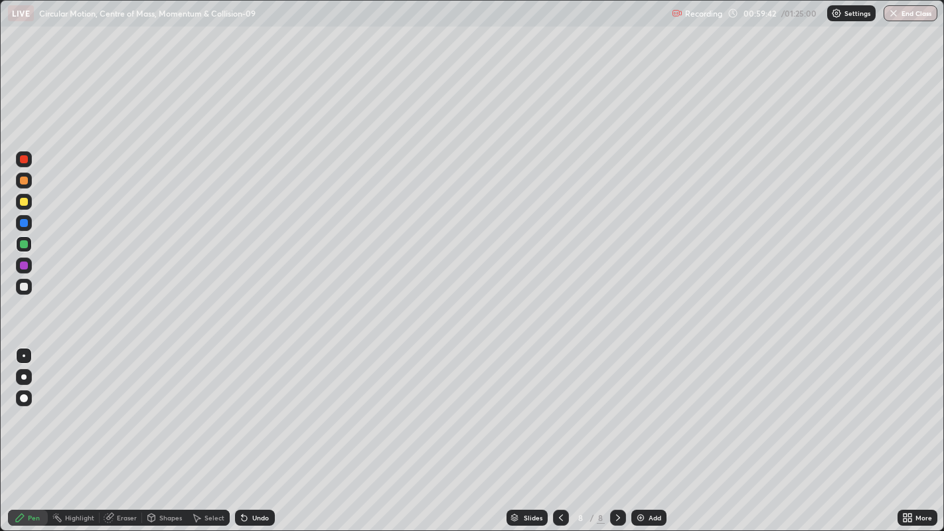
click at [29, 266] on div at bounding box center [24, 266] width 16 height 16
click at [266, 431] on div "Undo" at bounding box center [260, 518] width 17 height 7
click at [652, 431] on div "Add" at bounding box center [655, 518] width 13 height 7
click at [25, 244] on div at bounding box center [24, 244] width 8 height 8
click at [243, 431] on icon at bounding box center [244, 518] width 5 height 5
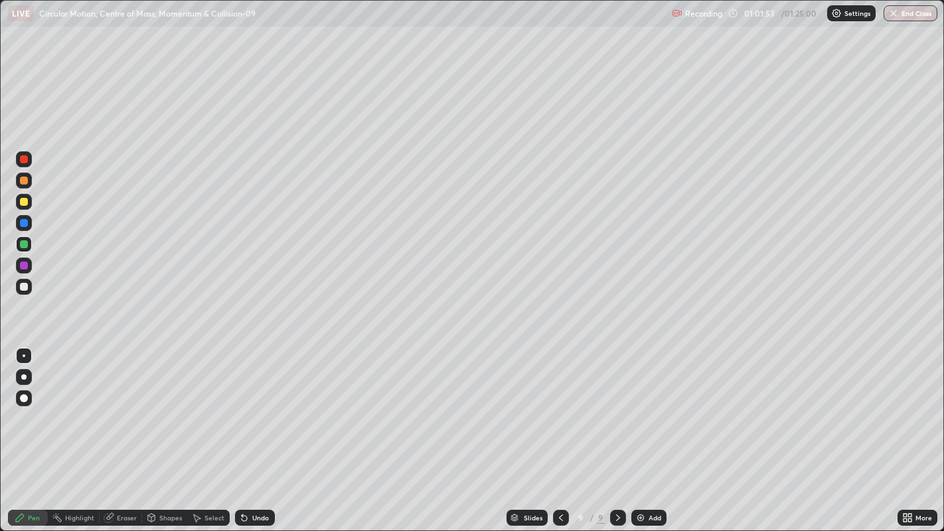
click at [256, 431] on div "Undo" at bounding box center [255, 518] width 40 height 16
click at [250, 431] on div "Undo" at bounding box center [255, 518] width 40 height 16
click at [23, 163] on div at bounding box center [24, 159] width 8 height 8
click at [163, 431] on div "Shapes" at bounding box center [170, 518] width 23 height 7
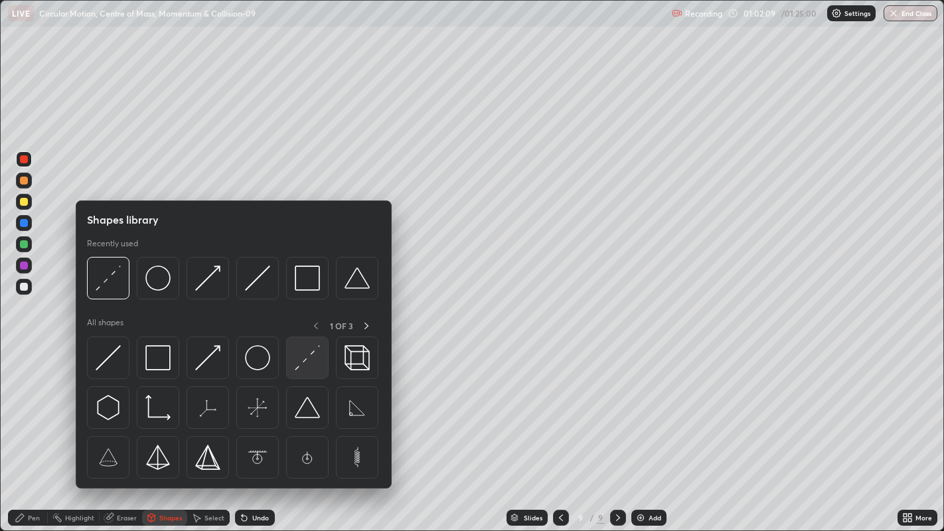
click at [303, 365] on img at bounding box center [307, 357] width 25 height 25
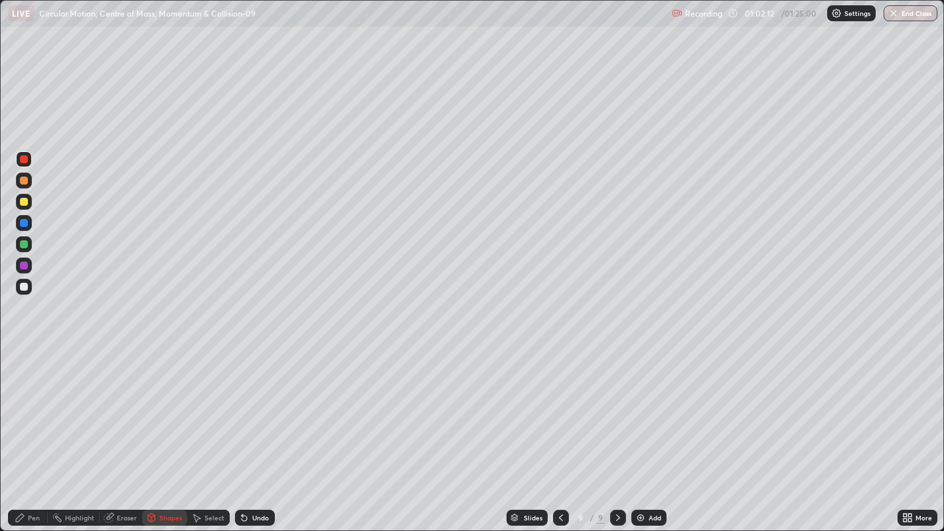
click at [242, 431] on icon at bounding box center [244, 518] width 5 height 5
click at [248, 431] on div "Undo" at bounding box center [255, 518] width 40 height 16
click at [21, 181] on div at bounding box center [24, 181] width 8 height 8
click at [21, 431] on icon at bounding box center [20, 518] width 8 height 8
click at [256, 431] on div "Undo" at bounding box center [255, 518] width 40 height 16
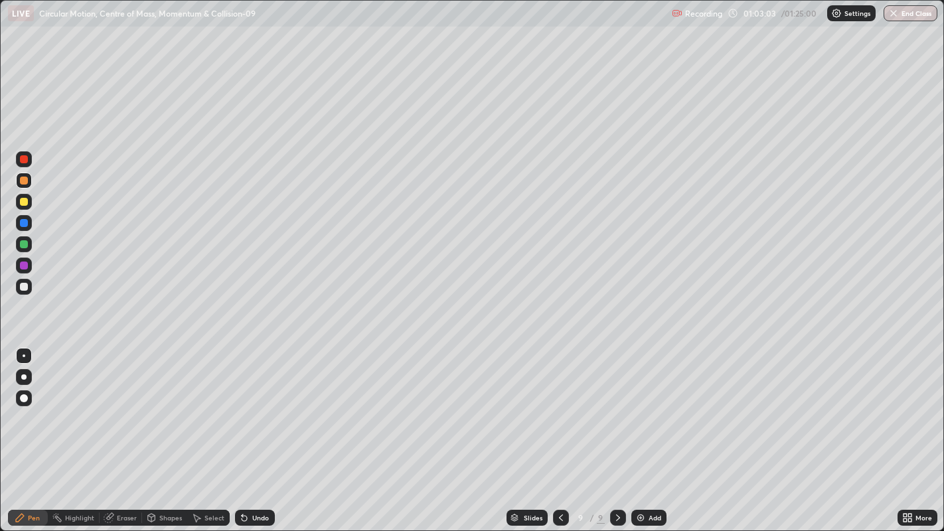
click at [254, 431] on div "Undo" at bounding box center [255, 518] width 40 height 16
click at [253, 431] on div "Undo" at bounding box center [255, 518] width 40 height 16
click at [254, 431] on div "Undo" at bounding box center [255, 518] width 40 height 16
click at [249, 431] on div "Undo" at bounding box center [255, 518] width 40 height 16
click at [251, 431] on div "Undo" at bounding box center [255, 518] width 40 height 16
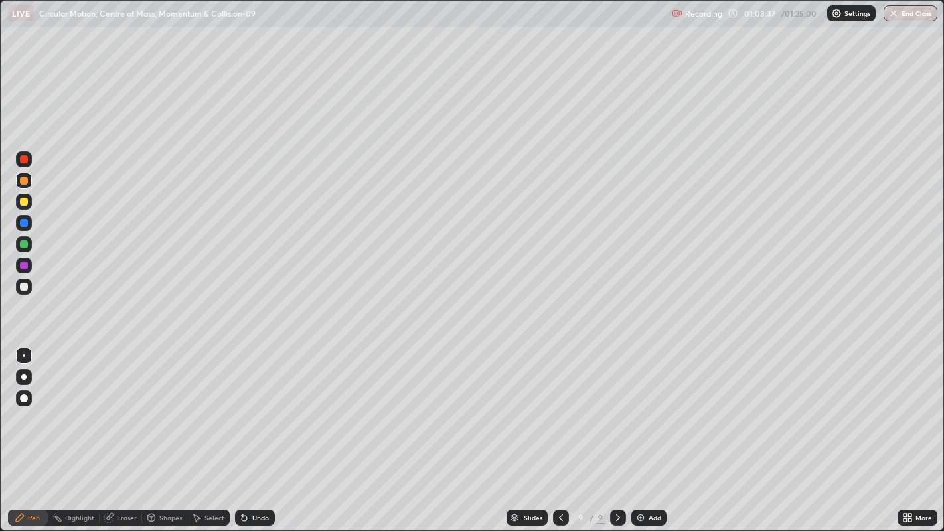
click at [25, 244] on div at bounding box center [24, 244] width 8 height 8
click at [23, 159] on div at bounding box center [24, 159] width 8 height 8
click at [252, 431] on div "Undo" at bounding box center [260, 518] width 17 height 7
click at [21, 183] on div at bounding box center [24, 181] width 8 height 8
click at [252, 431] on div "Undo" at bounding box center [260, 518] width 17 height 7
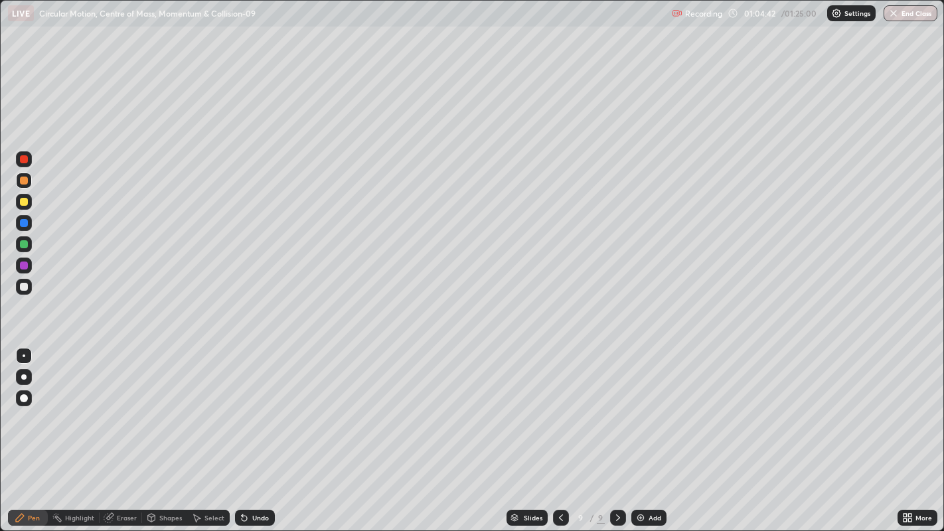
click at [252, 431] on div "Undo" at bounding box center [260, 518] width 17 height 7
click at [27, 268] on div at bounding box center [24, 266] width 8 height 8
click at [23, 244] on div at bounding box center [24, 244] width 8 height 8
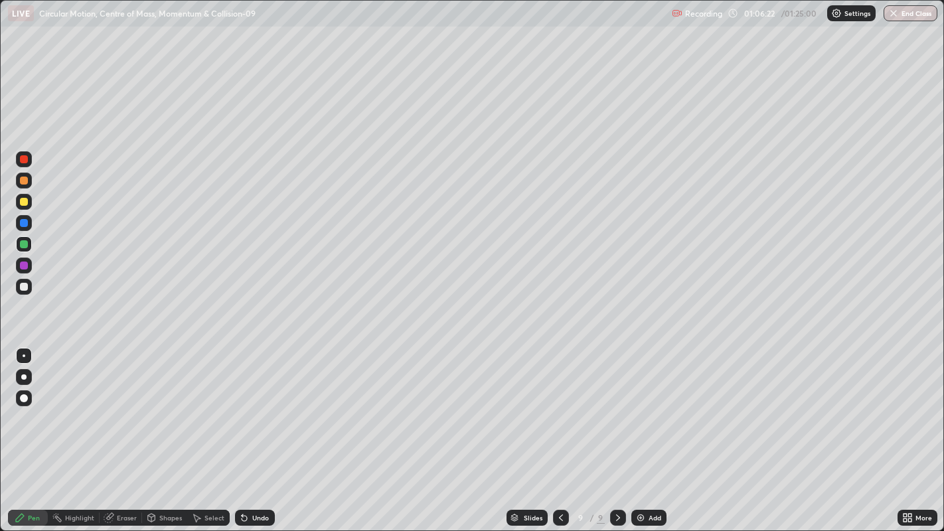
click at [260, 431] on div "Undo" at bounding box center [260, 518] width 17 height 7
click at [263, 431] on div "Undo" at bounding box center [260, 518] width 17 height 7
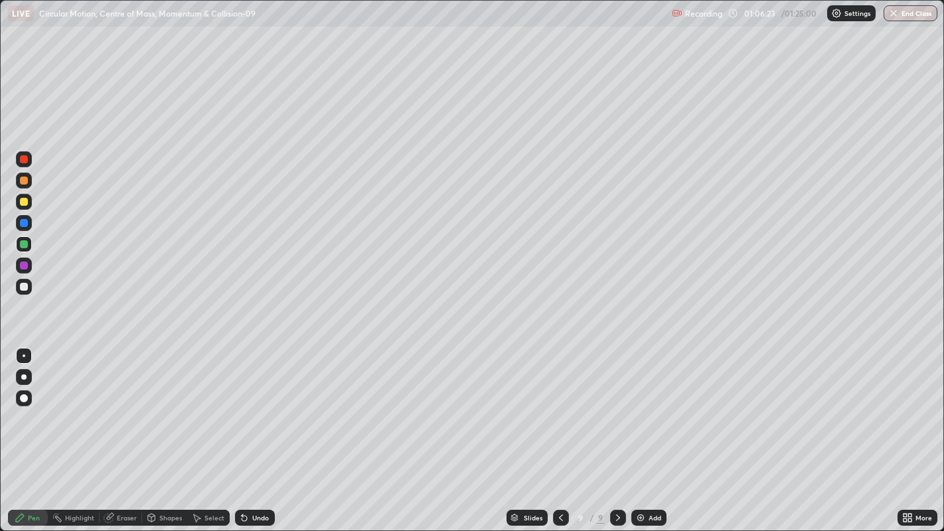
click at [265, 431] on div "Undo" at bounding box center [260, 518] width 17 height 7
click at [263, 431] on div "Undo" at bounding box center [260, 518] width 17 height 7
click at [264, 431] on div "Undo" at bounding box center [260, 518] width 17 height 7
click at [265, 431] on div "Undo" at bounding box center [260, 518] width 17 height 7
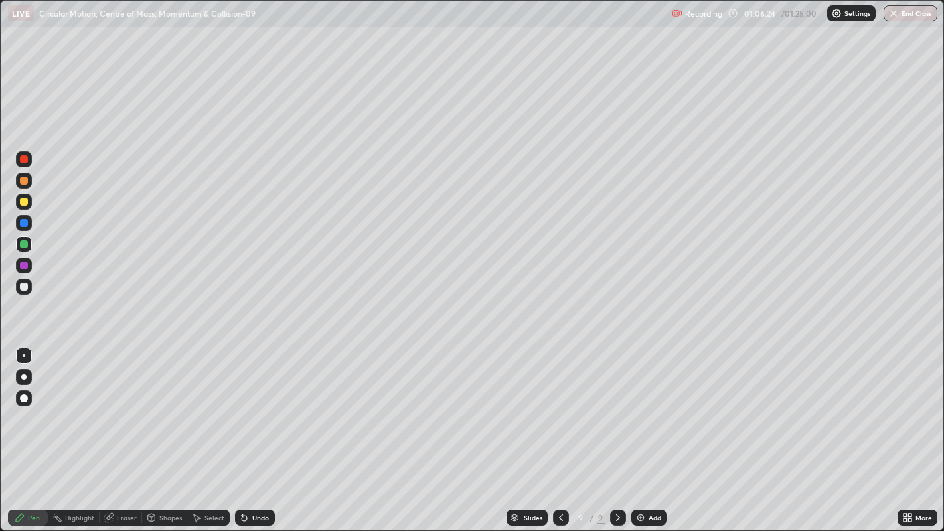
click at [265, 431] on div "Undo" at bounding box center [260, 518] width 17 height 7
click at [253, 431] on div "Undo" at bounding box center [255, 518] width 40 height 16
click at [255, 431] on div "Undo" at bounding box center [260, 518] width 17 height 7
click at [24, 201] on div at bounding box center [24, 202] width 8 height 8
click at [267, 431] on div "Undo" at bounding box center [260, 518] width 17 height 7
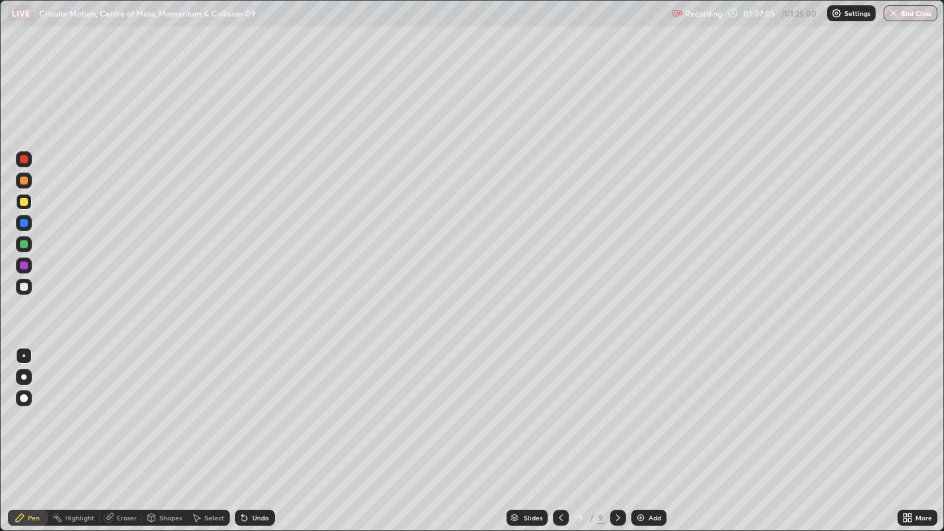
click at [260, 431] on div "Undo" at bounding box center [260, 518] width 17 height 7
click at [27, 159] on div at bounding box center [24, 159] width 8 height 8
click at [255, 431] on div "Undo" at bounding box center [255, 518] width 40 height 16
click at [256, 431] on div "Undo" at bounding box center [255, 518] width 40 height 16
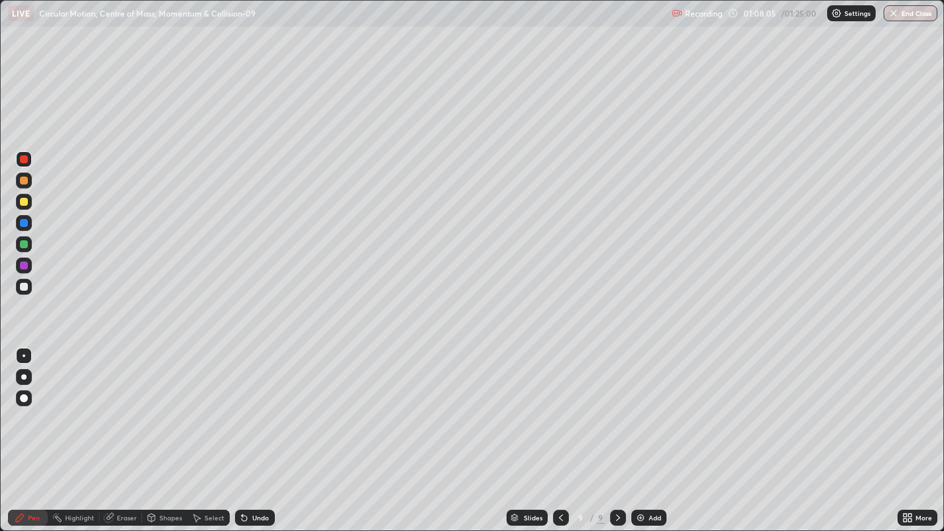
click at [258, 431] on div "Undo" at bounding box center [255, 518] width 40 height 16
click at [261, 431] on div "Undo" at bounding box center [255, 518] width 40 height 16
click at [264, 431] on div "Undo" at bounding box center [255, 518] width 40 height 16
click at [263, 431] on div "Undo" at bounding box center [255, 518] width 40 height 16
click at [657, 431] on div "Add" at bounding box center [655, 518] width 13 height 7
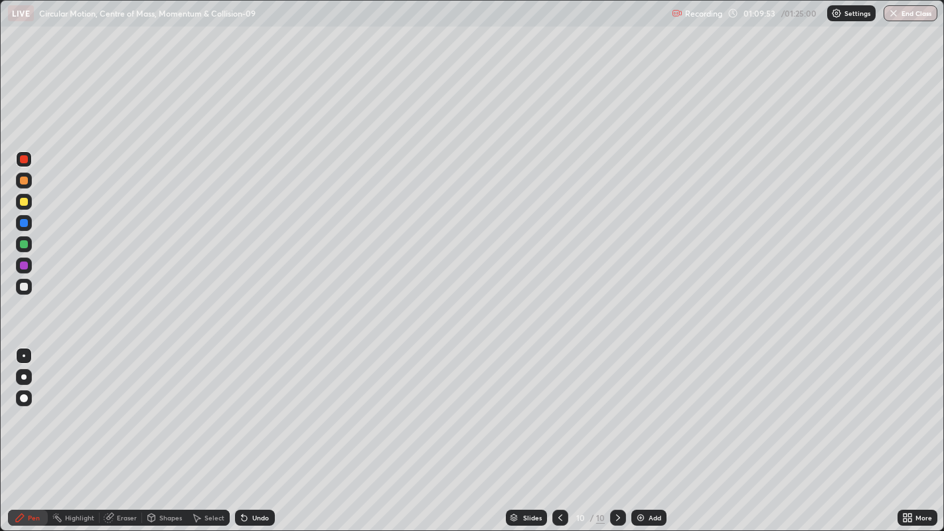
click at [156, 431] on div "Shapes" at bounding box center [164, 518] width 45 height 16
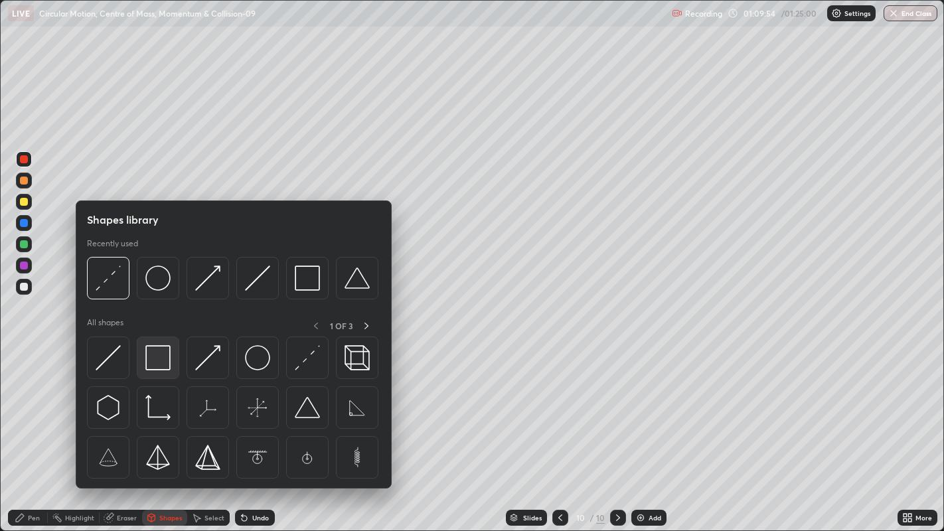
click at [155, 361] on img at bounding box center [157, 357] width 25 height 25
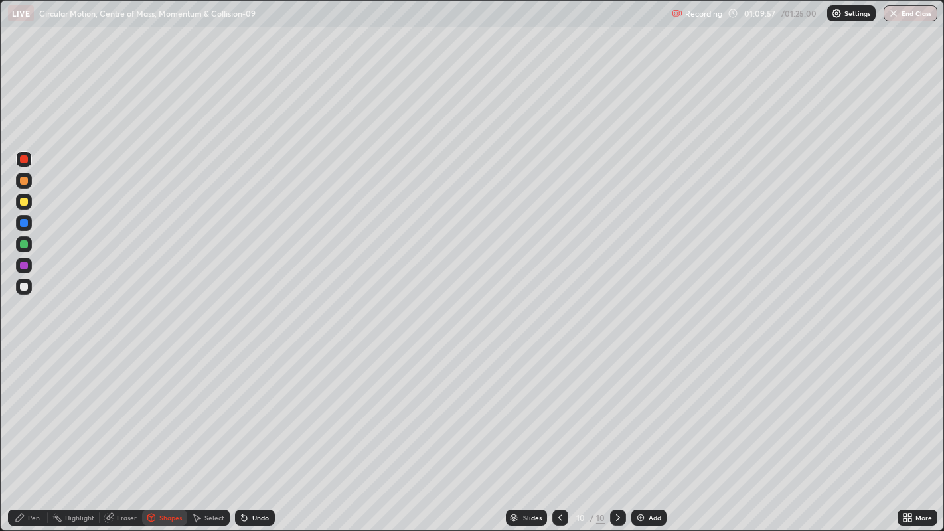
click at [151, 431] on icon at bounding box center [151, 519] width 0 height 5
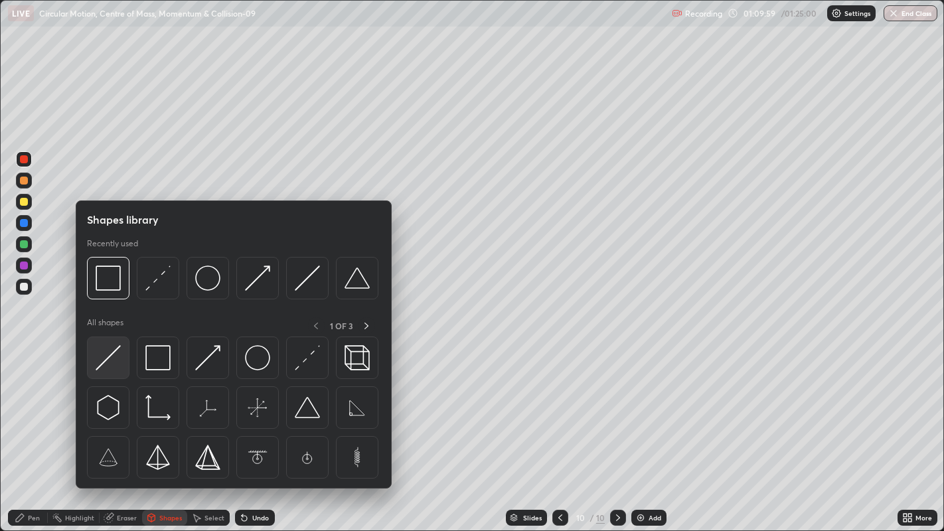
click at [112, 359] on img at bounding box center [108, 357] width 25 height 25
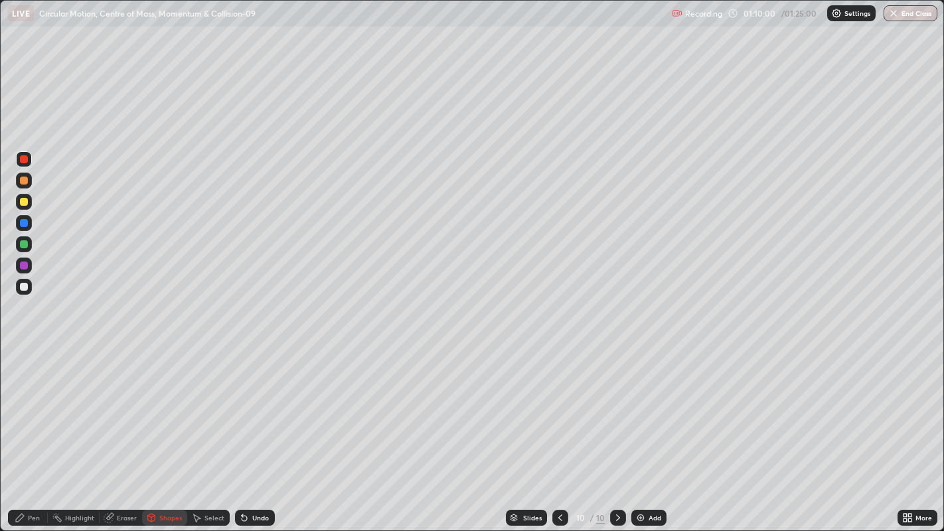
click at [20, 288] on div at bounding box center [24, 287] width 8 height 8
click at [25, 431] on div "Pen" at bounding box center [28, 518] width 40 height 16
click at [21, 266] on div at bounding box center [24, 266] width 8 height 8
click at [23, 283] on div at bounding box center [24, 287] width 8 height 8
click at [251, 431] on div "Undo" at bounding box center [255, 518] width 40 height 16
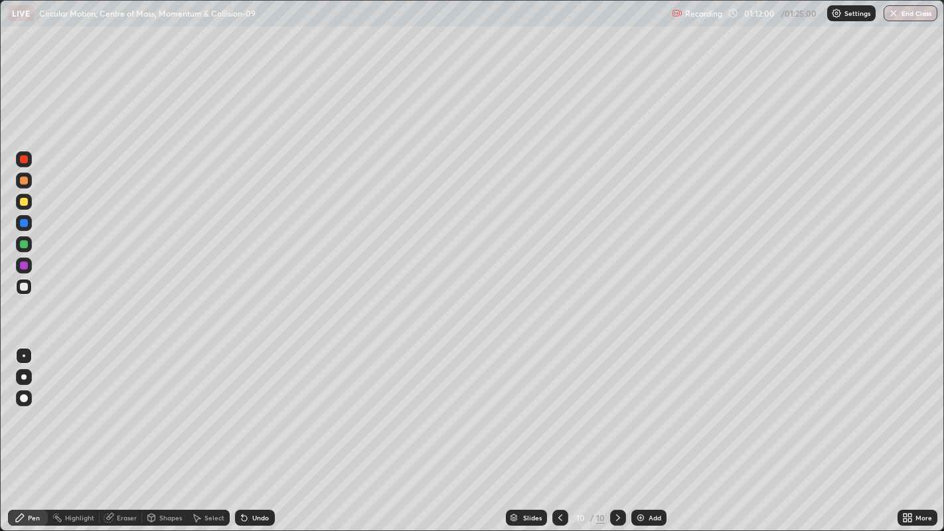
click at [201, 431] on div "Select" at bounding box center [208, 518] width 42 height 16
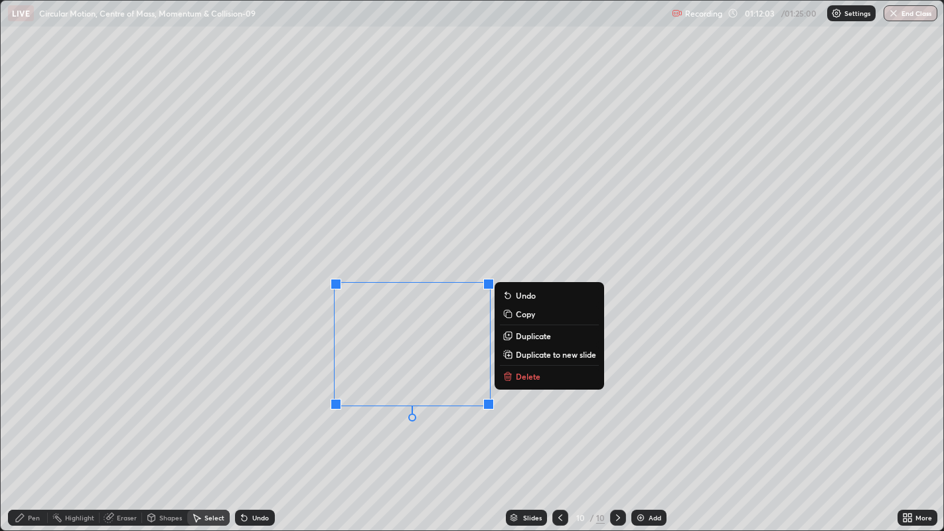
click at [233, 385] on div "0 ° Undo Copy Duplicate Duplicate to new slide Delete" at bounding box center [473, 266] width 944 height 531
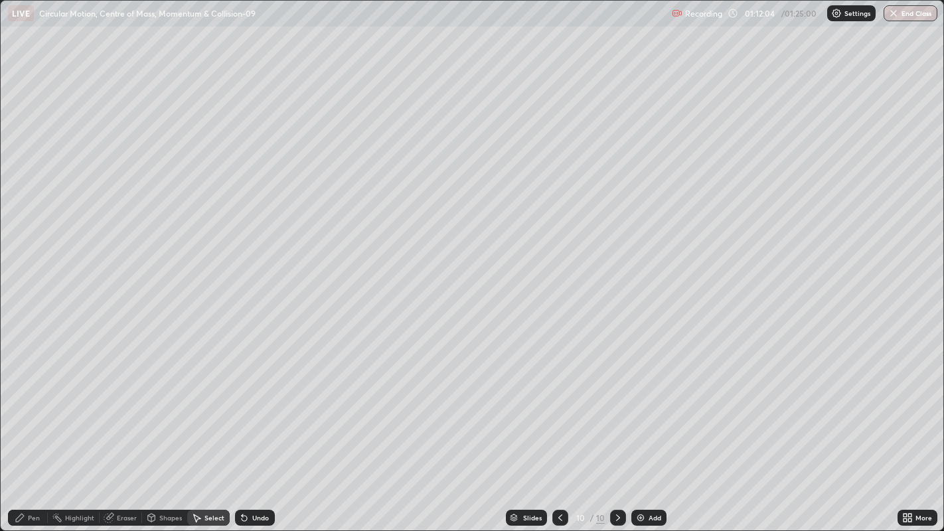
click at [33, 431] on div "Pen" at bounding box center [34, 518] width 12 height 7
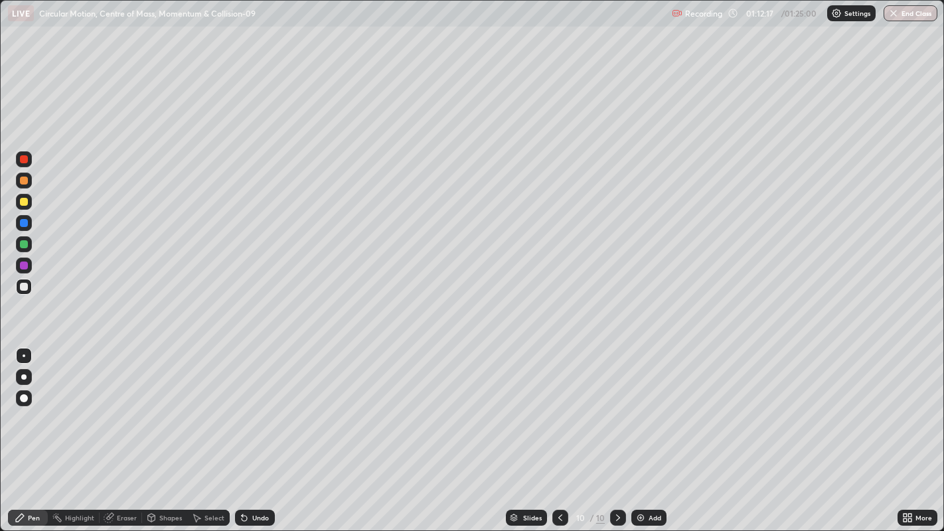
click at [25, 201] on div at bounding box center [24, 202] width 8 height 8
click at [252, 431] on div "Undo" at bounding box center [260, 518] width 17 height 7
click at [242, 431] on icon at bounding box center [242, 515] width 1 height 1
click at [242, 431] on icon at bounding box center [244, 518] width 5 height 5
click at [23, 246] on div at bounding box center [24, 244] width 8 height 8
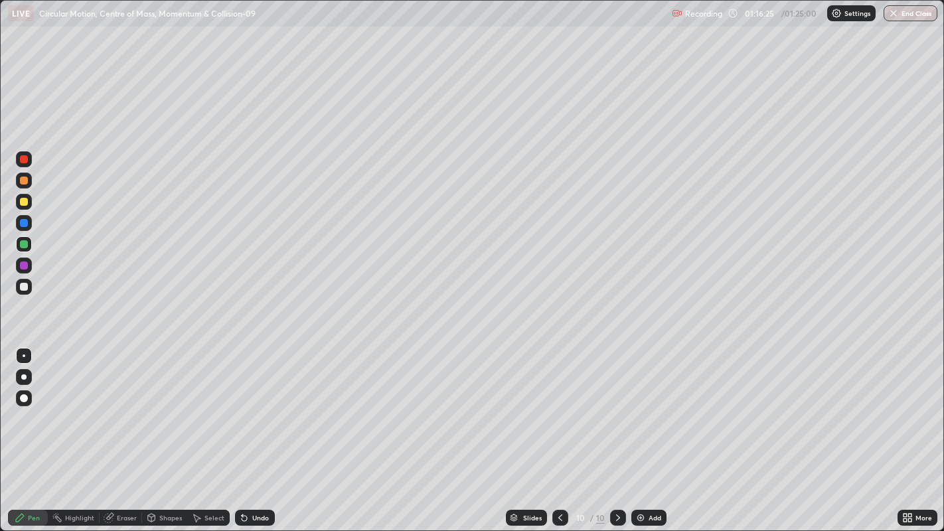
click at [25, 202] on div at bounding box center [24, 202] width 8 height 8
click at [262, 431] on div "Undo" at bounding box center [255, 518] width 40 height 16
click at [262, 431] on div "Undo" at bounding box center [260, 518] width 17 height 7
click at [25, 290] on div at bounding box center [24, 287] width 8 height 8
click at [22, 222] on div at bounding box center [24, 223] width 8 height 8
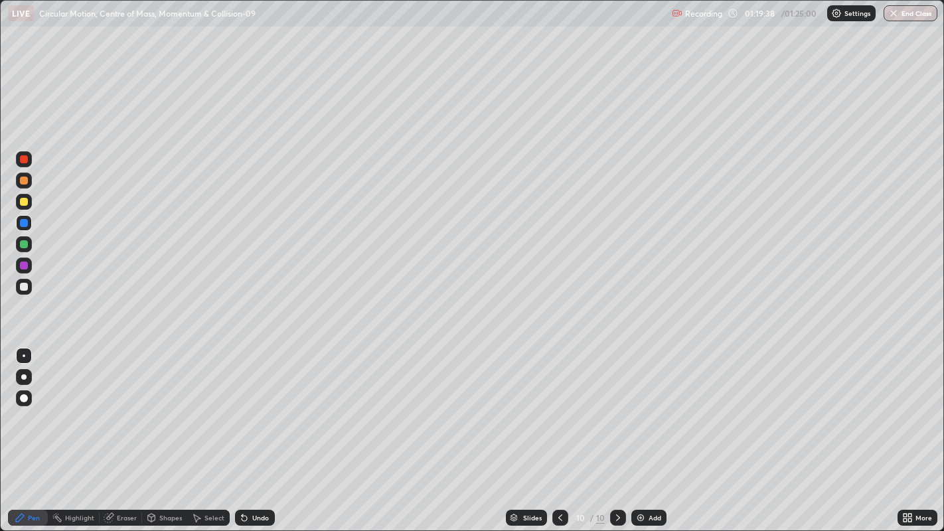
click at [647, 431] on div "Add" at bounding box center [649, 518] width 35 height 16
click at [26, 287] on div at bounding box center [24, 287] width 8 height 8
click at [250, 431] on div "Undo" at bounding box center [255, 518] width 40 height 16
click at [265, 431] on div "Undo" at bounding box center [255, 518] width 40 height 16
click at [23, 160] on div at bounding box center [24, 159] width 8 height 8
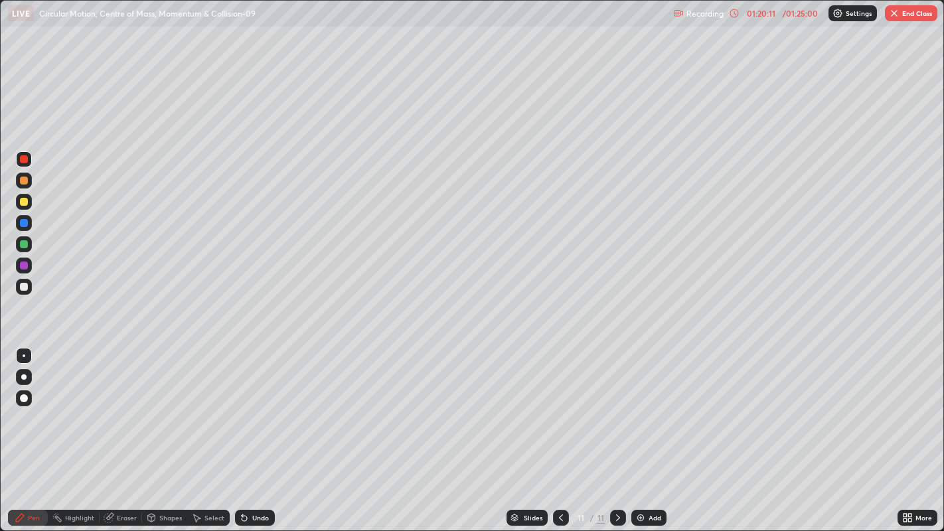
click at [258, 431] on div "Undo" at bounding box center [260, 518] width 17 height 7
click at [255, 431] on div "Undo" at bounding box center [260, 518] width 17 height 7
click at [250, 431] on div "Undo" at bounding box center [255, 518] width 40 height 16
click at [248, 431] on div "Undo" at bounding box center [255, 518] width 40 height 16
click at [242, 431] on icon at bounding box center [244, 518] width 5 height 5
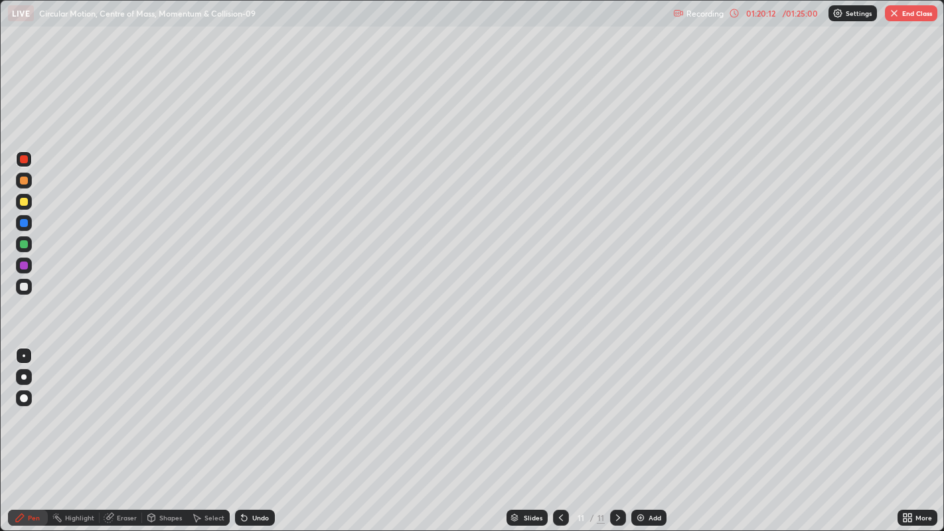
click at [242, 431] on icon at bounding box center [244, 518] width 5 height 5
click at [242, 431] on icon at bounding box center [242, 515] width 1 height 1
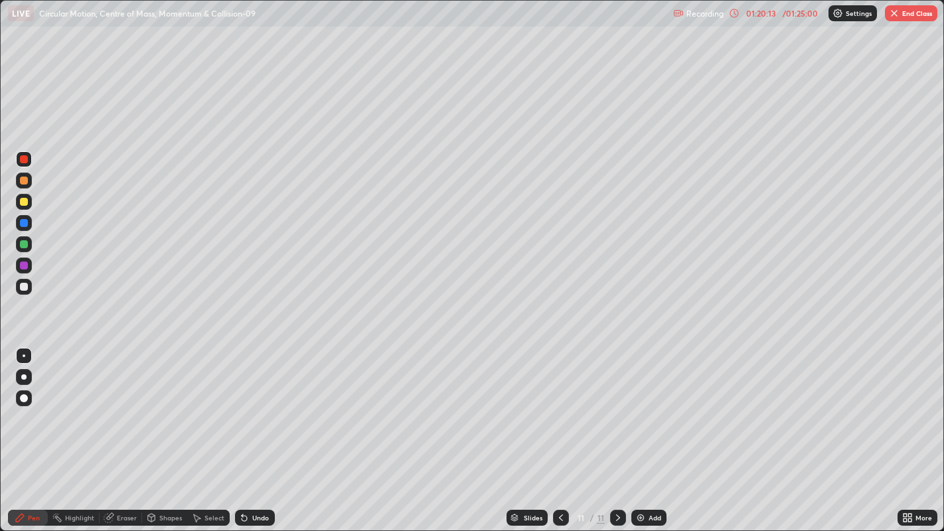
click at [242, 431] on icon at bounding box center [242, 515] width 1 height 1
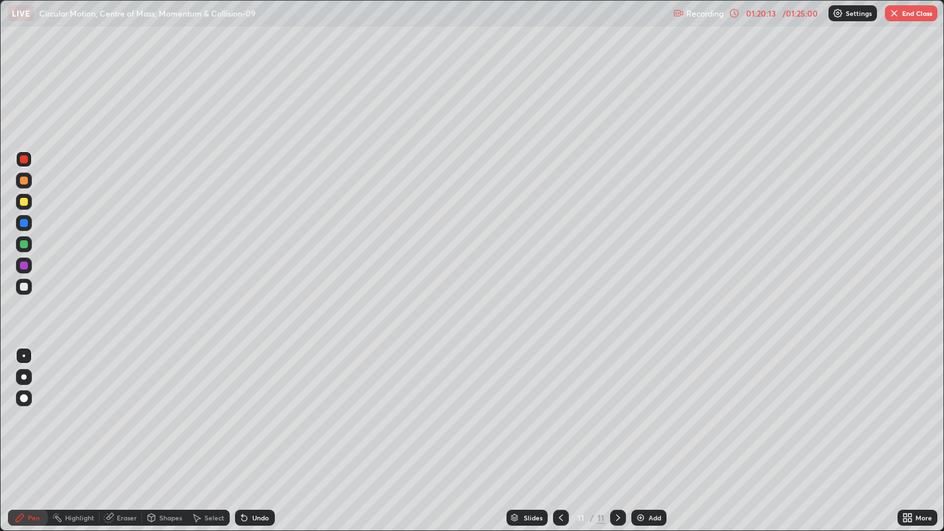
click at [242, 431] on icon at bounding box center [242, 515] width 1 height 1
click at [240, 431] on icon at bounding box center [244, 518] width 11 height 11
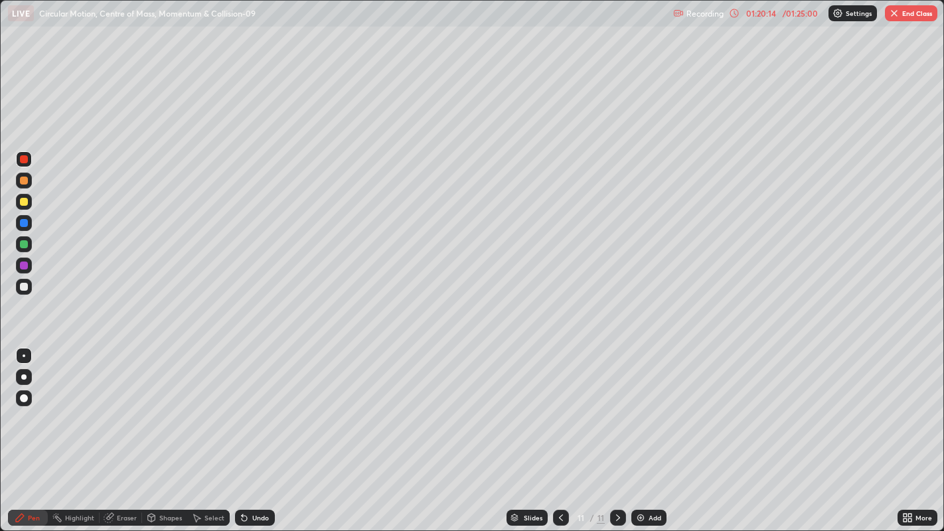
click at [240, 431] on icon at bounding box center [244, 518] width 11 height 11
click at [242, 431] on icon at bounding box center [242, 515] width 1 height 1
click at [240, 431] on icon at bounding box center [244, 518] width 11 height 11
click at [242, 431] on icon at bounding box center [242, 515] width 1 height 1
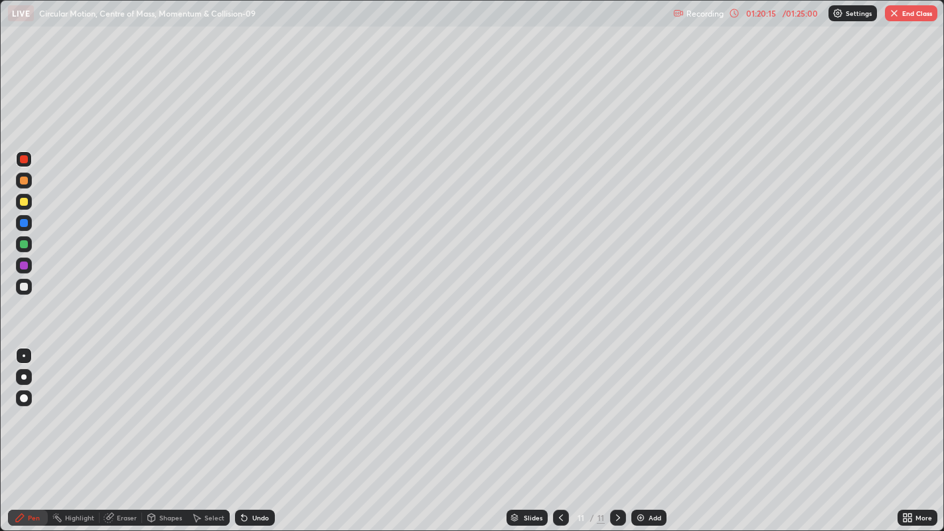
click at [242, 431] on icon at bounding box center [242, 515] width 1 height 1
click at [240, 431] on icon at bounding box center [244, 518] width 11 height 11
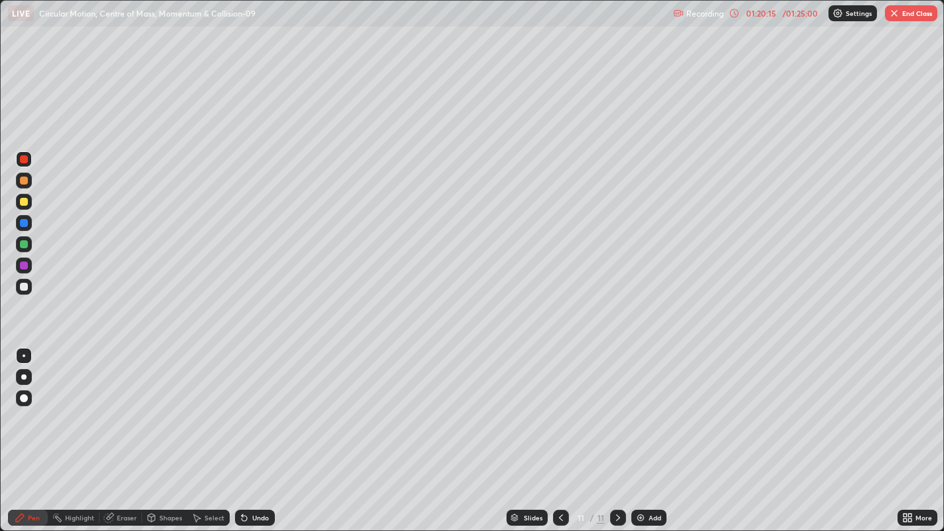
click at [240, 431] on icon at bounding box center [244, 518] width 11 height 11
click at [255, 431] on div "Undo" at bounding box center [255, 518] width 40 height 16
click at [559, 431] on icon at bounding box center [561, 518] width 4 height 7
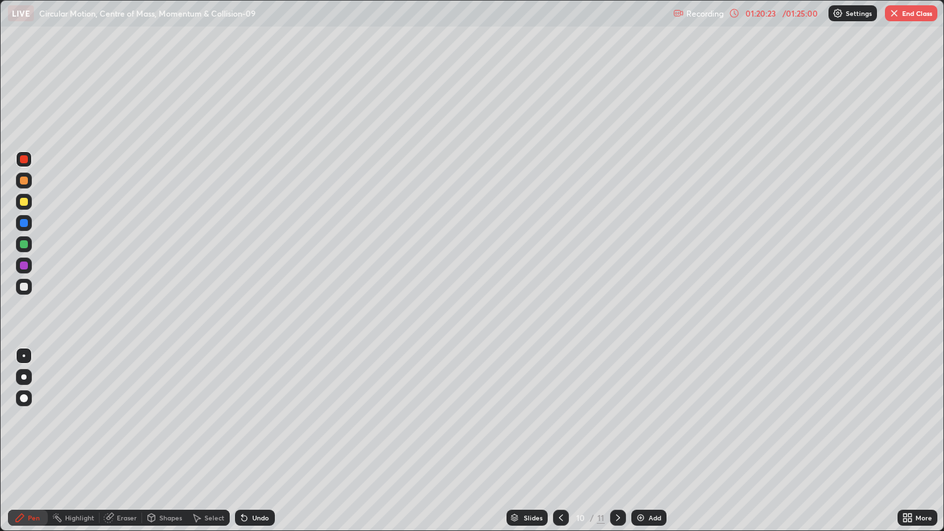
click at [559, 431] on icon at bounding box center [561, 518] width 11 height 11
click at [616, 431] on icon at bounding box center [618, 518] width 11 height 11
click at [617, 431] on icon at bounding box center [618, 518] width 11 height 11
click at [559, 431] on icon at bounding box center [561, 518] width 11 height 11
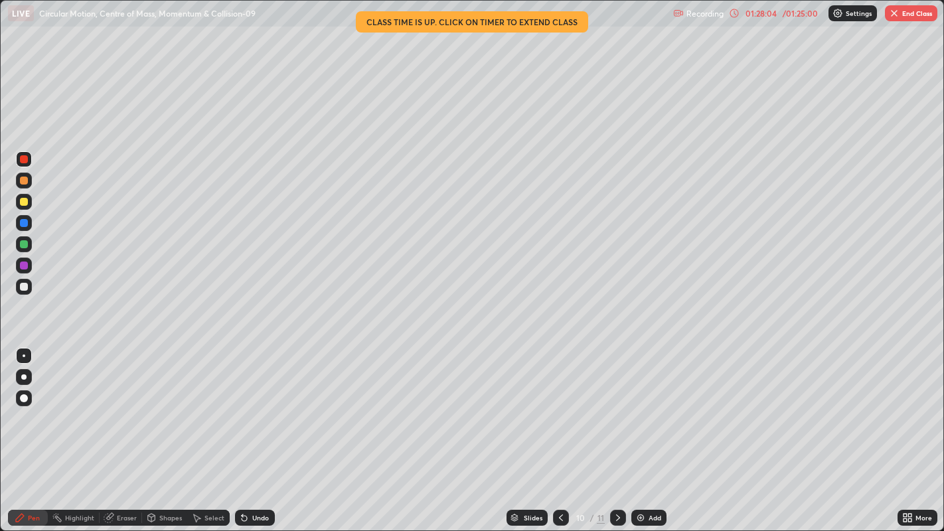
click at [904, 11] on button "End Class" at bounding box center [911, 13] width 52 height 16
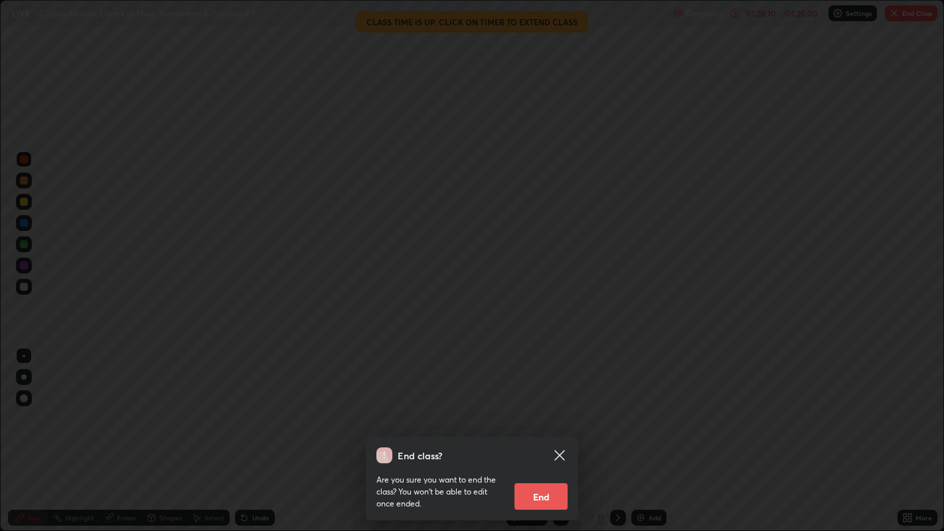
click at [549, 431] on button "End" at bounding box center [541, 496] width 53 height 27
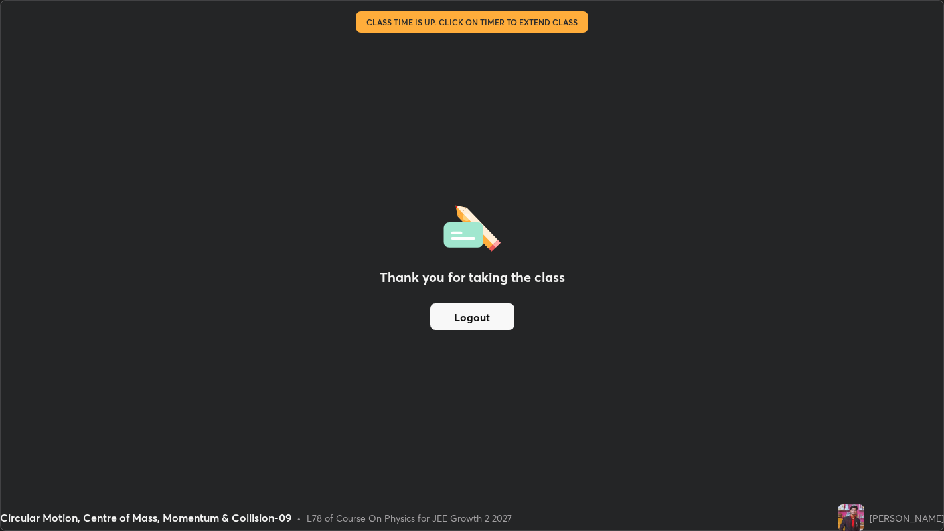
click at [486, 323] on button "Logout" at bounding box center [472, 316] width 84 height 27
click at [489, 325] on button "Logout" at bounding box center [472, 316] width 84 height 27
click at [487, 321] on button "Logout" at bounding box center [472, 316] width 84 height 27
click at [496, 321] on button "Logout" at bounding box center [472, 316] width 84 height 27
click at [486, 319] on button "Logout" at bounding box center [472, 316] width 84 height 27
